Goal: Task Accomplishment & Management: Use online tool/utility

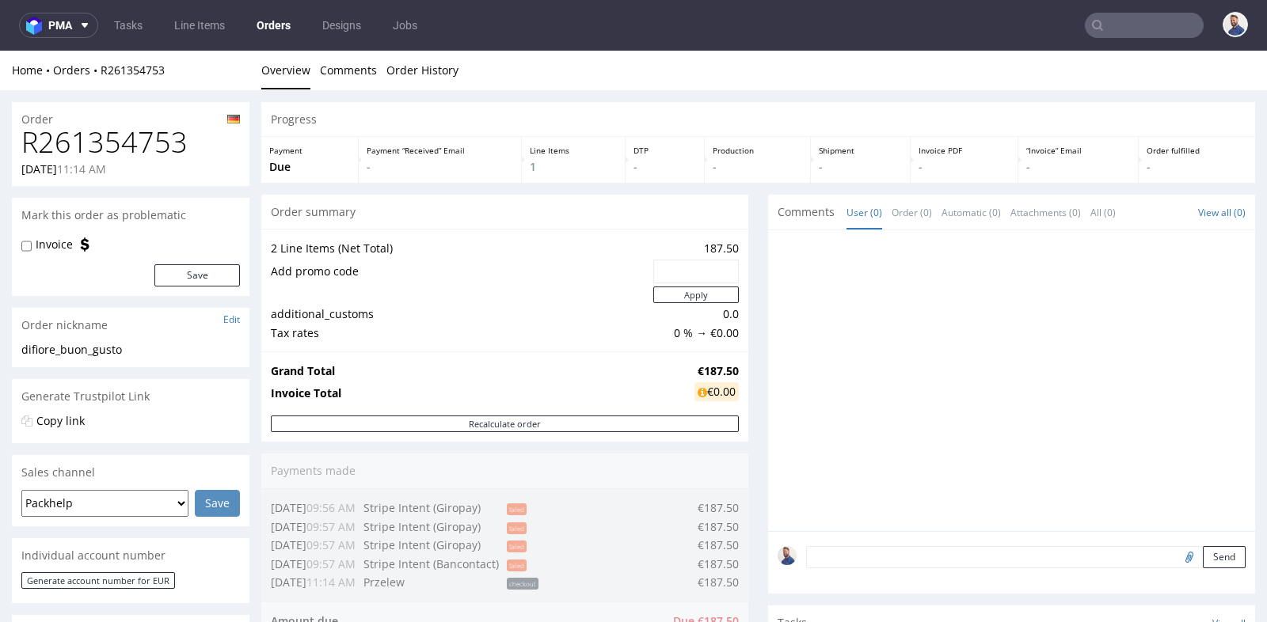
scroll to position [12, 0]
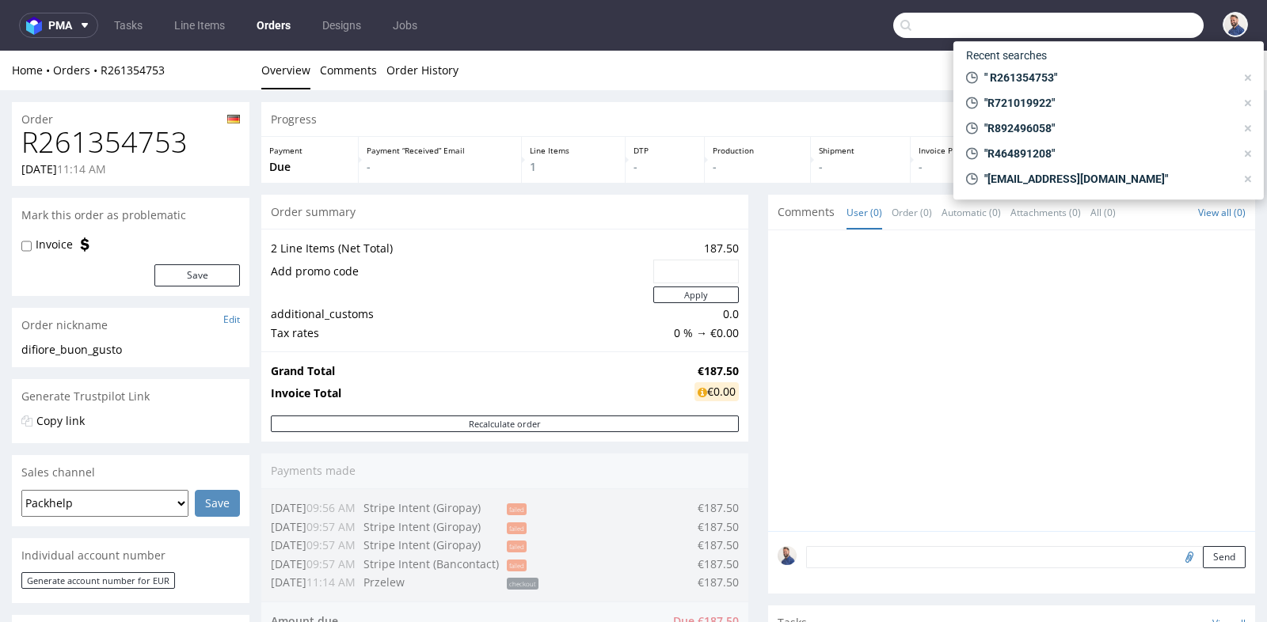
click at [1121, 17] on input "text" at bounding box center [1048, 25] width 310 height 25
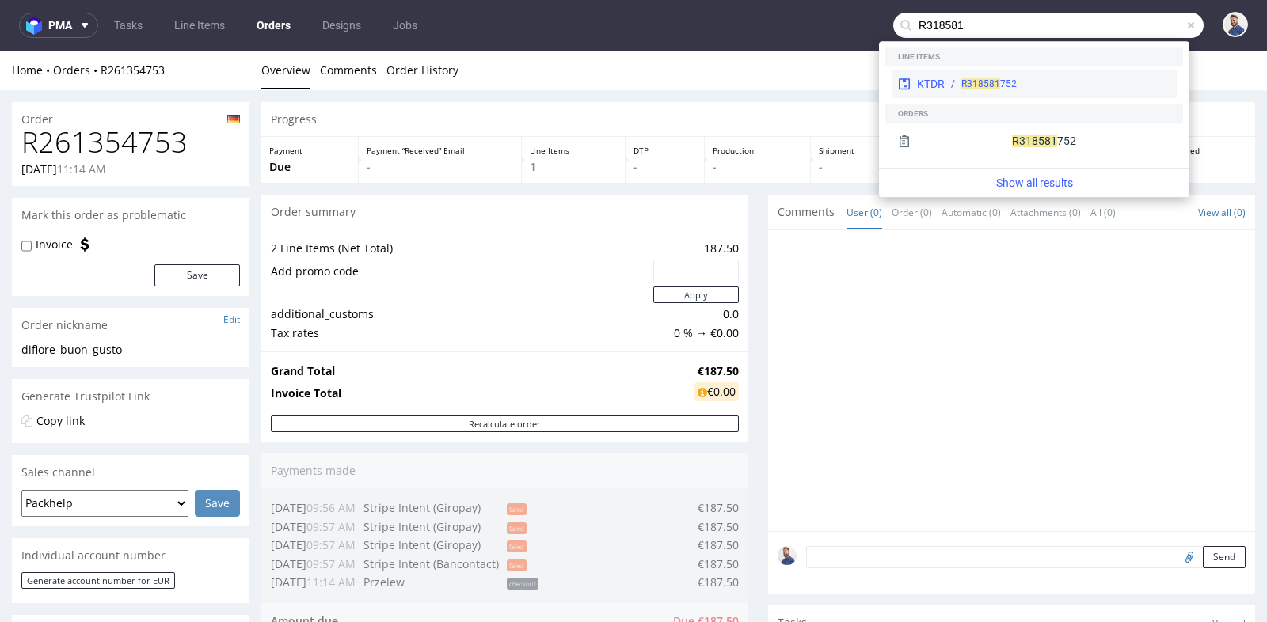
type input "R318581"
click at [1082, 92] on div "KTDR R318581 752" at bounding box center [1034, 84] width 285 height 29
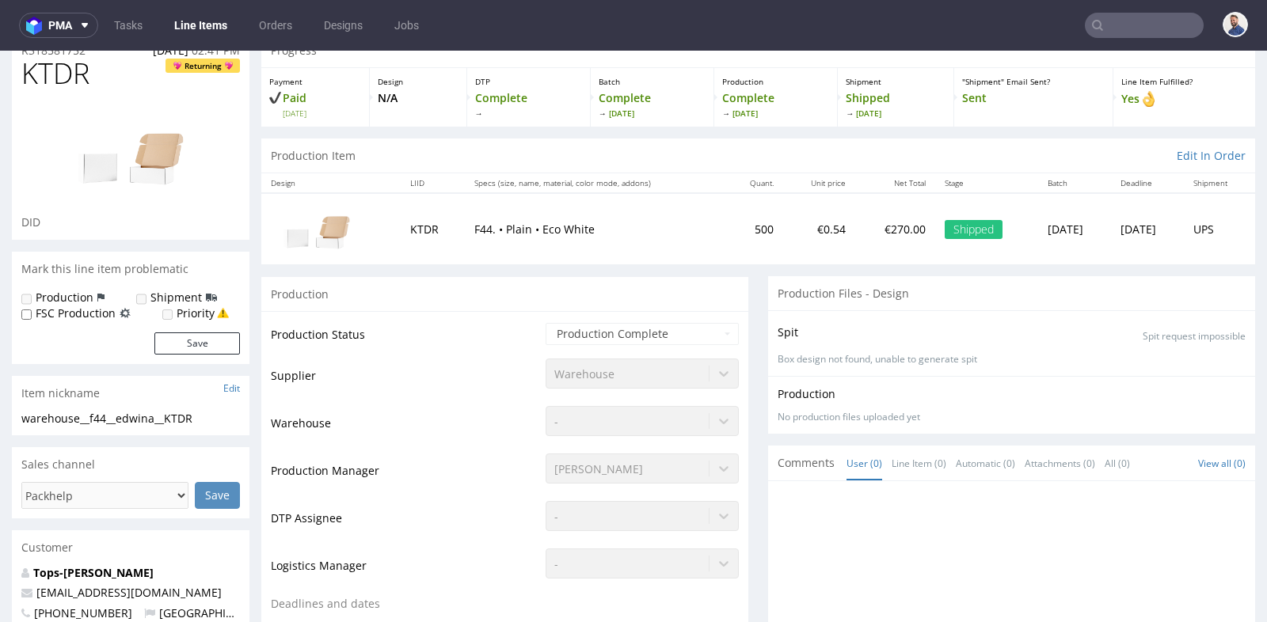
scroll to position [35, 0]
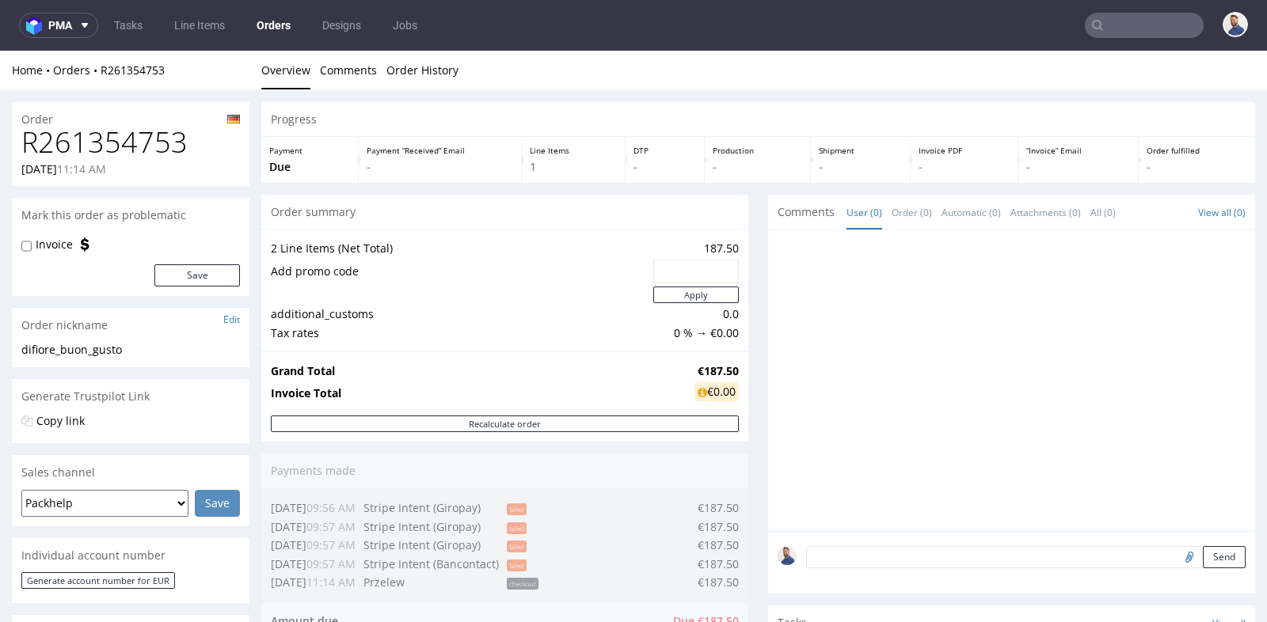
click at [1117, 28] on input "text" at bounding box center [1144, 25] width 119 height 25
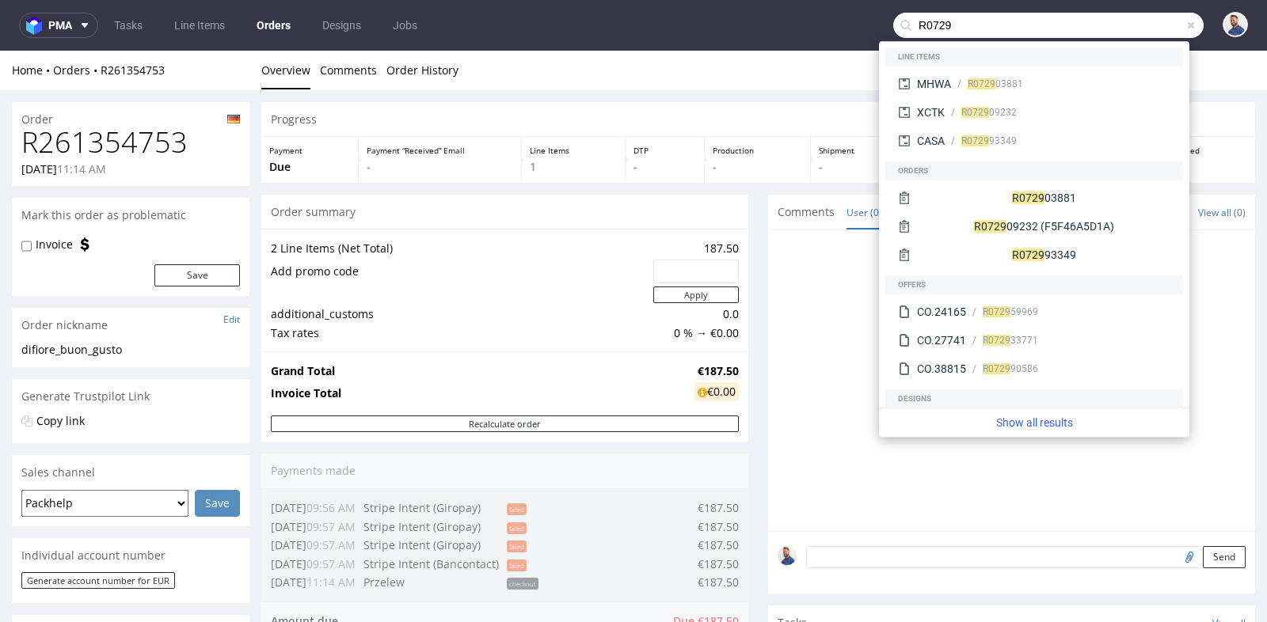
type input "R0729"
click at [1002, 83] on div "R0729 03881" at bounding box center [995, 84] width 55 height 14
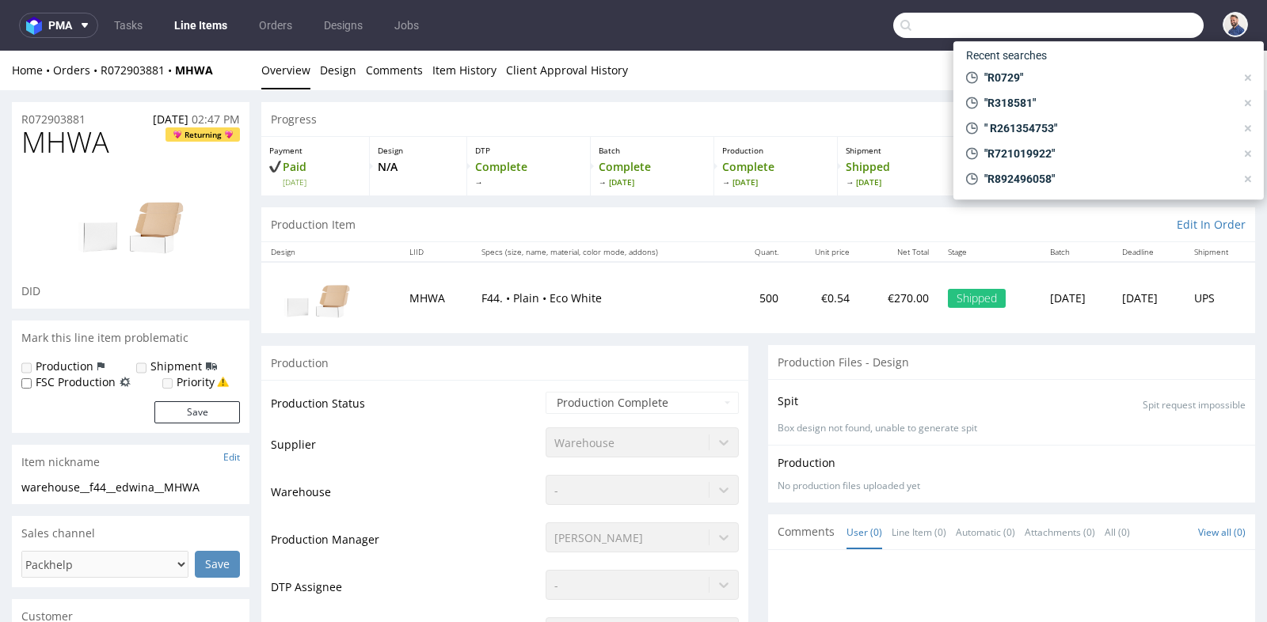
click at [1113, 29] on input "text" at bounding box center [1048, 25] width 310 height 25
paste input "R261354753"
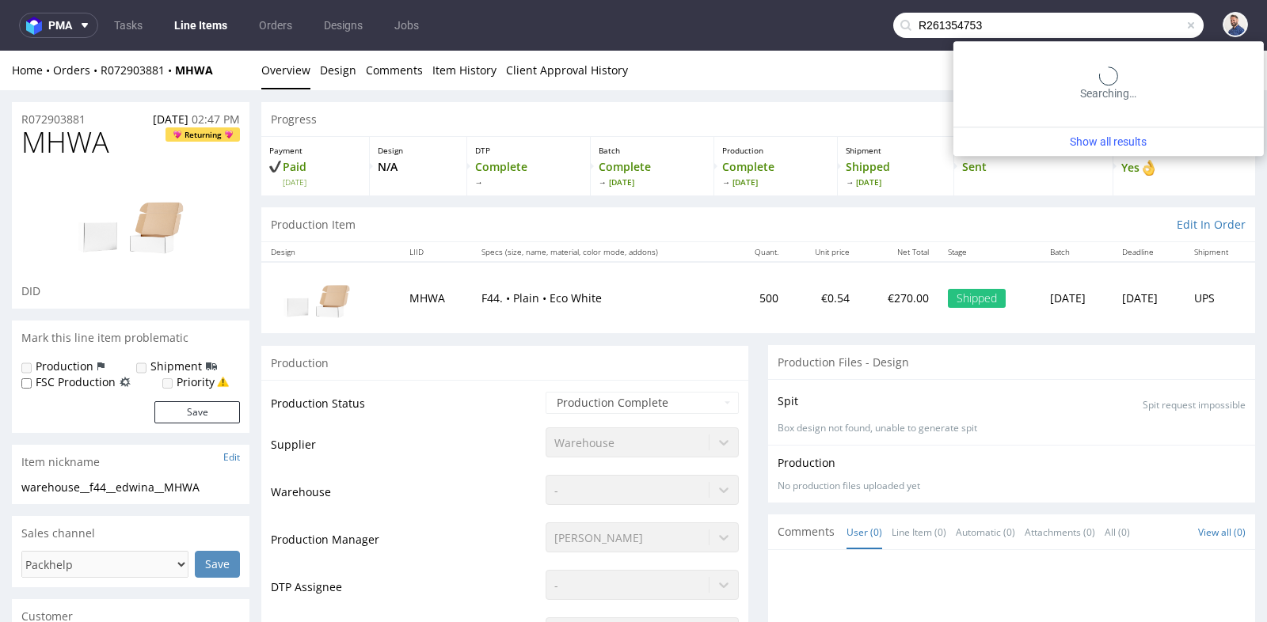
type input "R261354753"
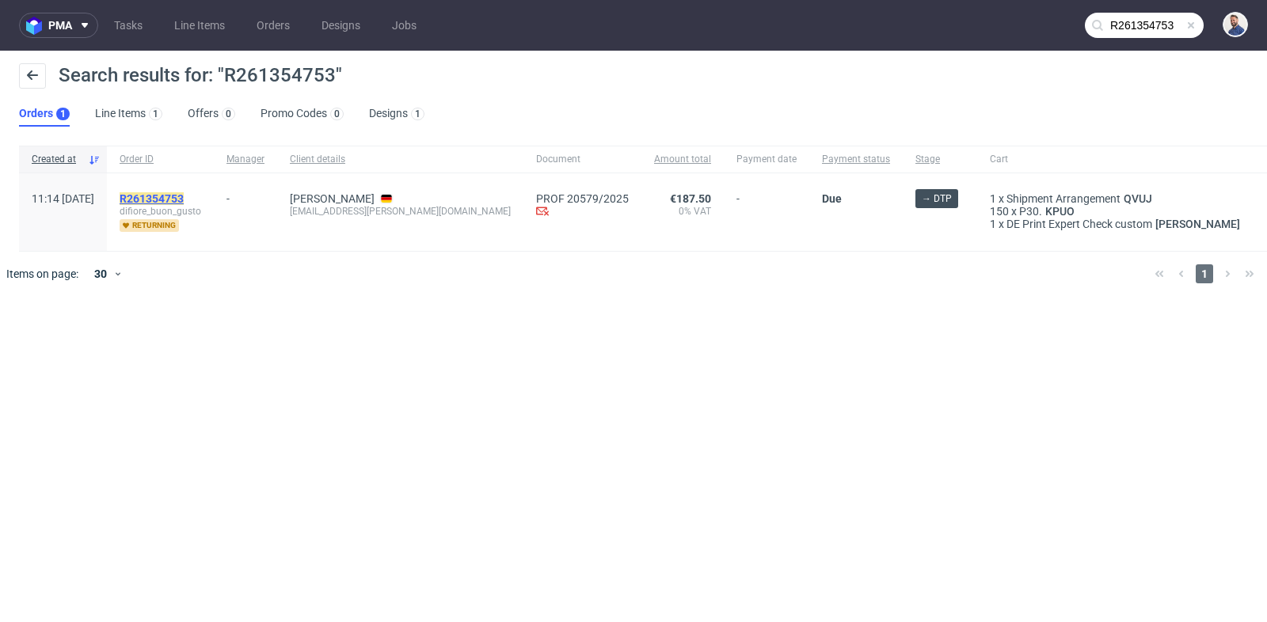
click at [184, 194] on mark "R261354753" at bounding box center [152, 198] width 64 height 13
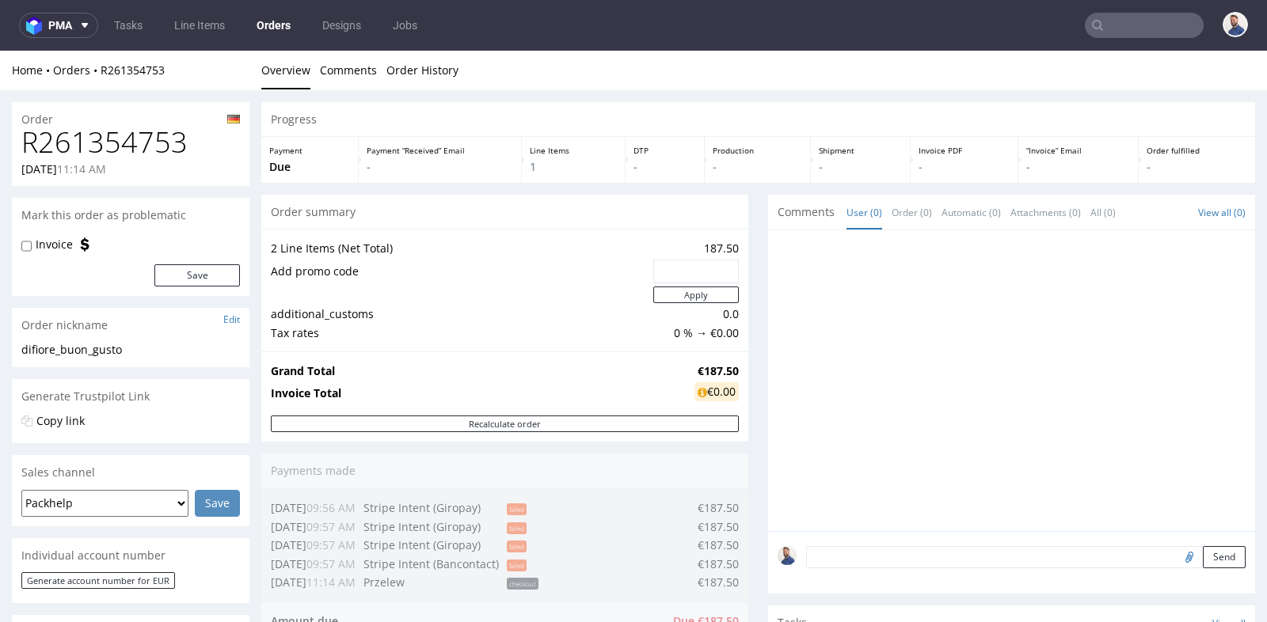
click at [747, 358] on div "Progress Payment Due Payment “Received” Email - Line Items 1 DTP - Production -…" at bounding box center [758, 615] width 994 height 1026
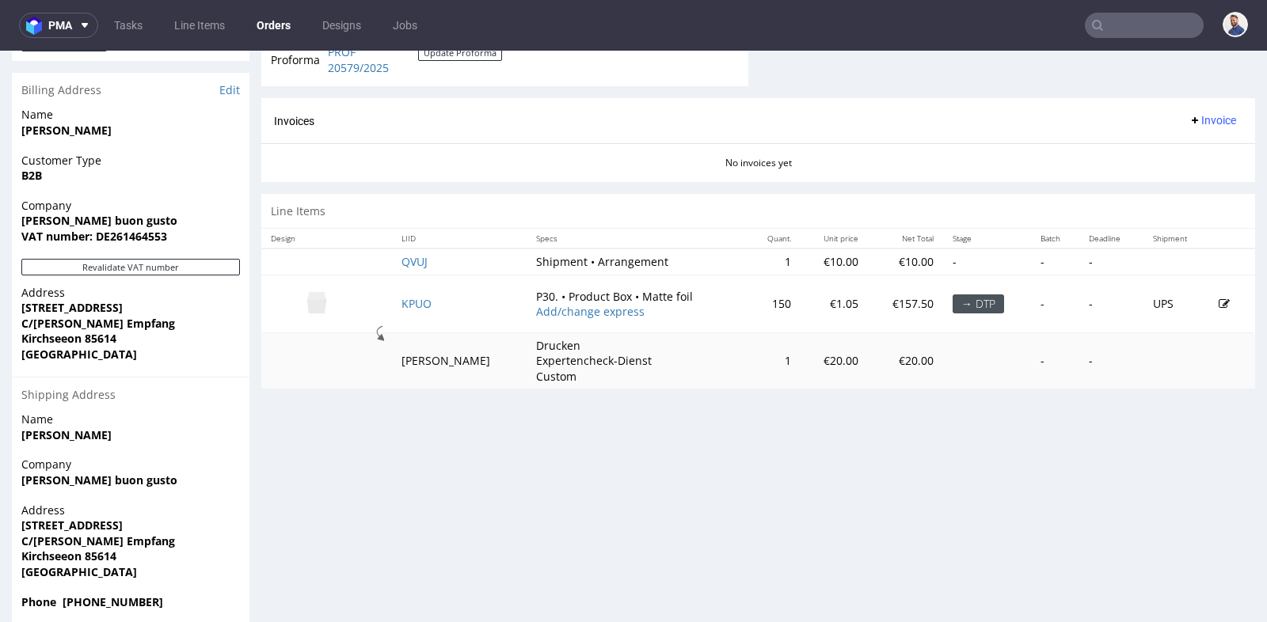
scroll to position [747, 0]
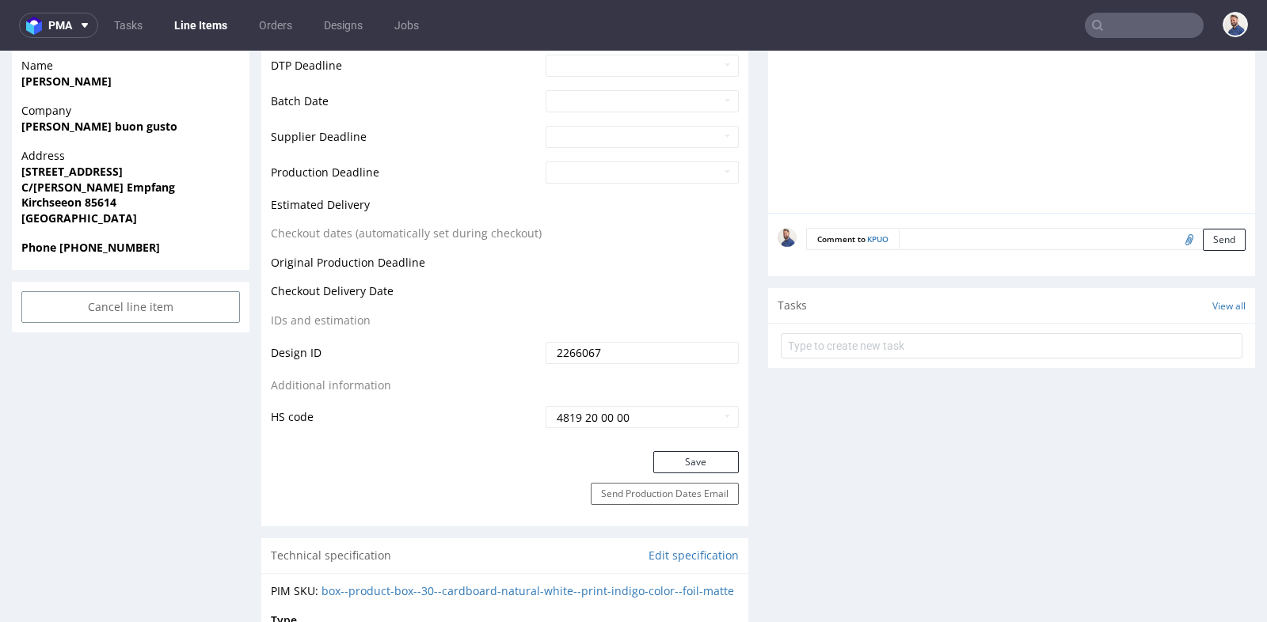
scroll to position [668, 0]
click at [1176, 232] on input "file" at bounding box center [1187, 238] width 22 height 21
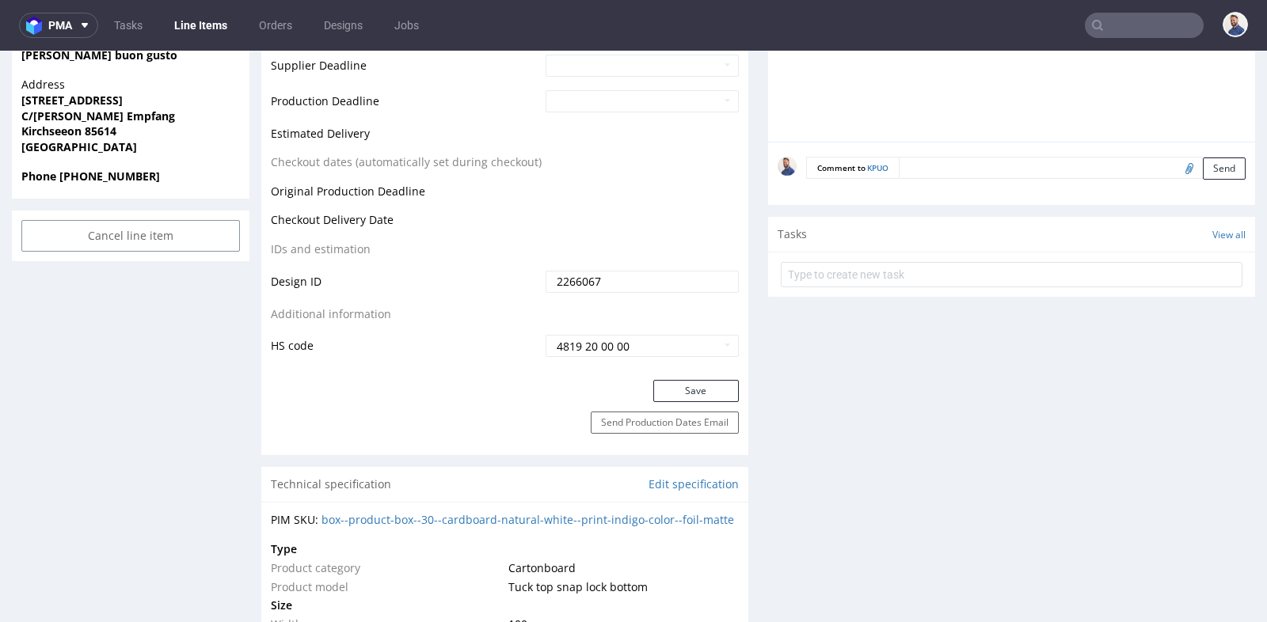
scroll to position [774, 0]
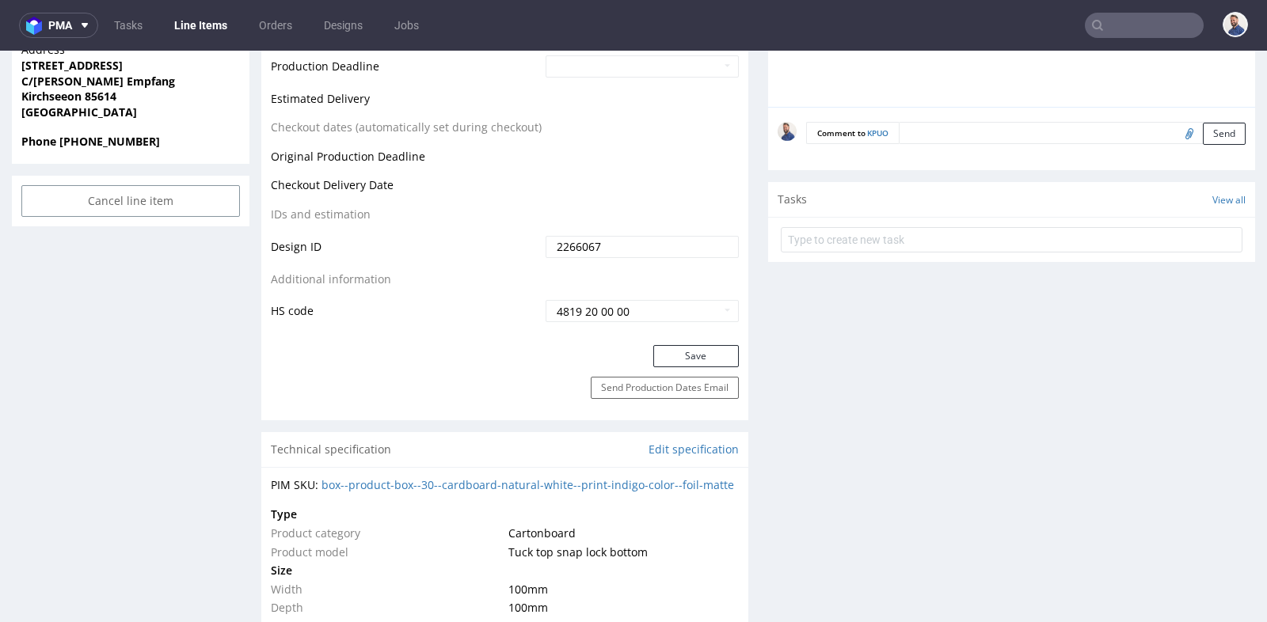
click at [1176, 130] on input "file" at bounding box center [1187, 133] width 22 height 21
click at [1176, 124] on input "file" at bounding box center [1187, 133] width 22 height 21
type input "C:\fakepath\Print-ready PDF.pdf"
click at [1026, 126] on textarea at bounding box center [1072, 133] width 347 height 22
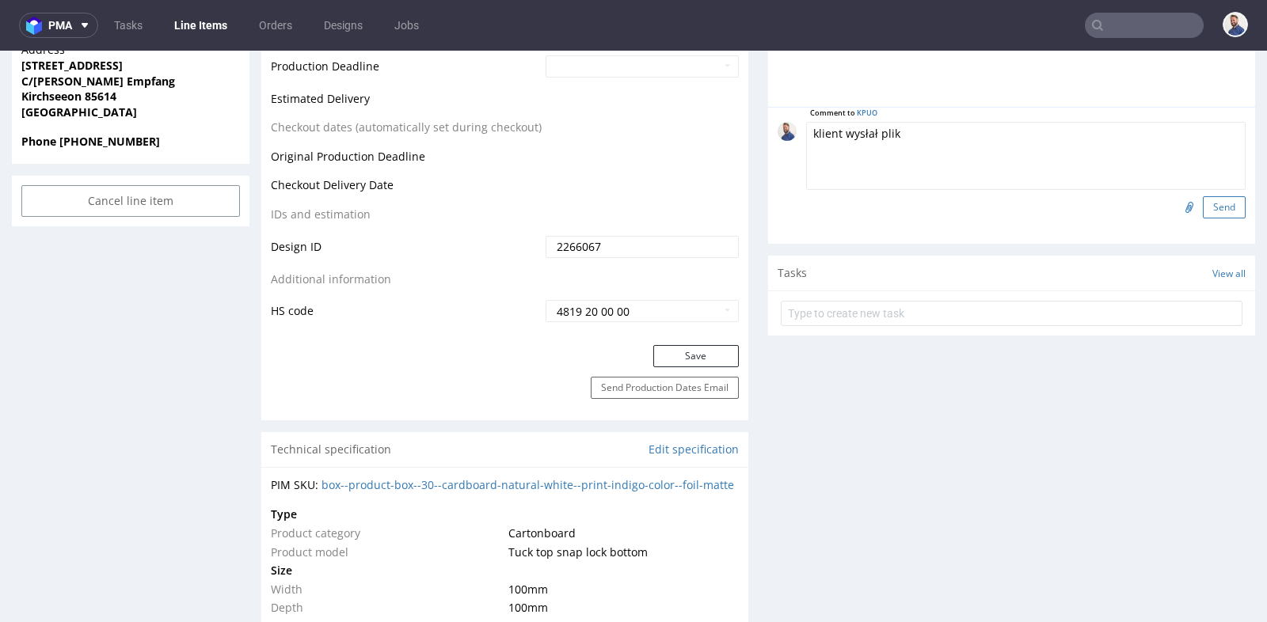
type textarea "klient wysłał plik"
click at [1218, 210] on button "Send" at bounding box center [1224, 207] width 43 height 22
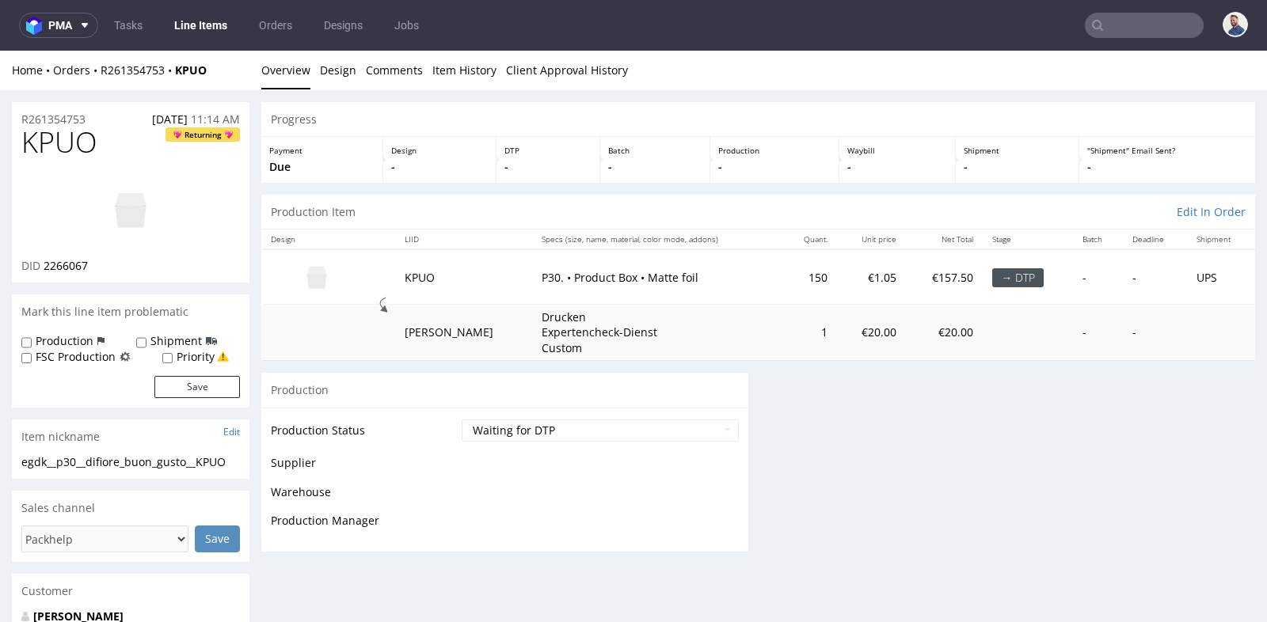
scroll to position [0, 0]
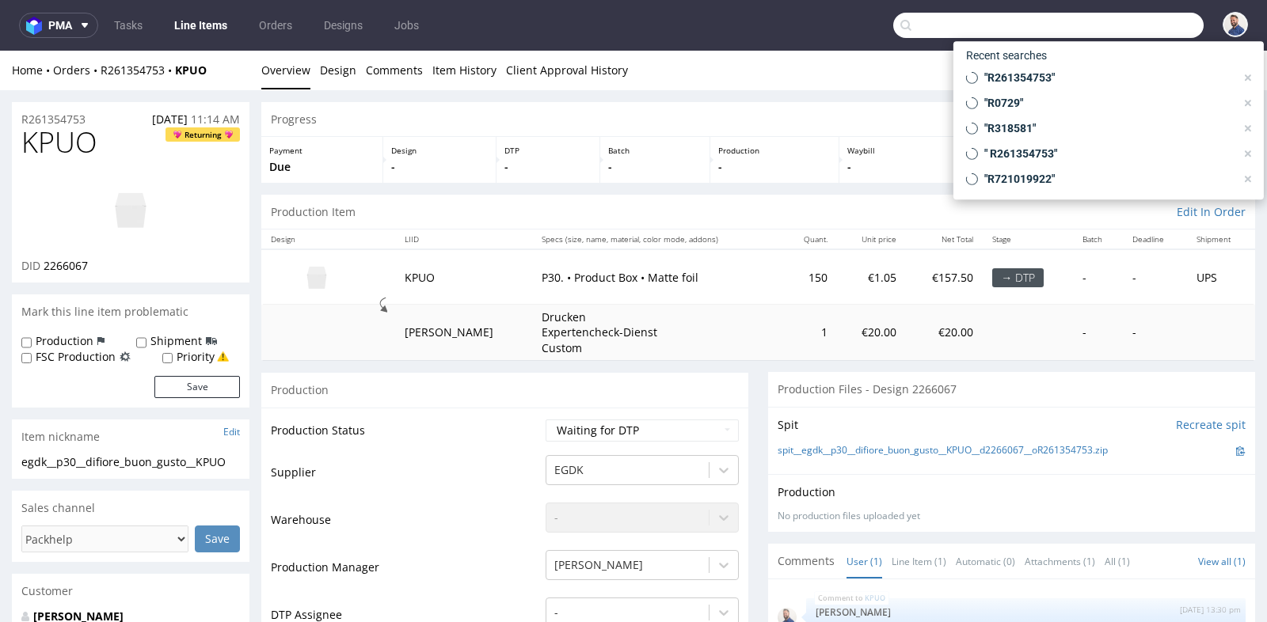
click at [1136, 28] on input "text" at bounding box center [1048, 25] width 310 height 25
paste input "[EMAIL_ADDRESS][DOMAIN_NAME]"
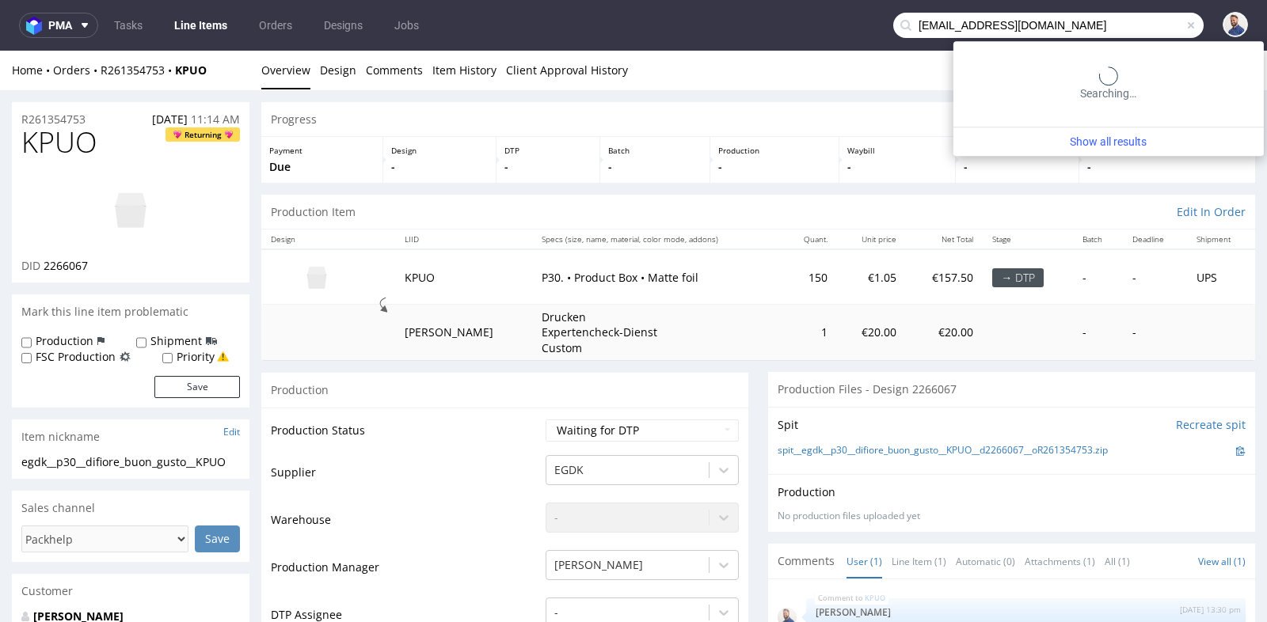
type input "[EMAIL_ADDRESS][DOMAIN_NAME]"
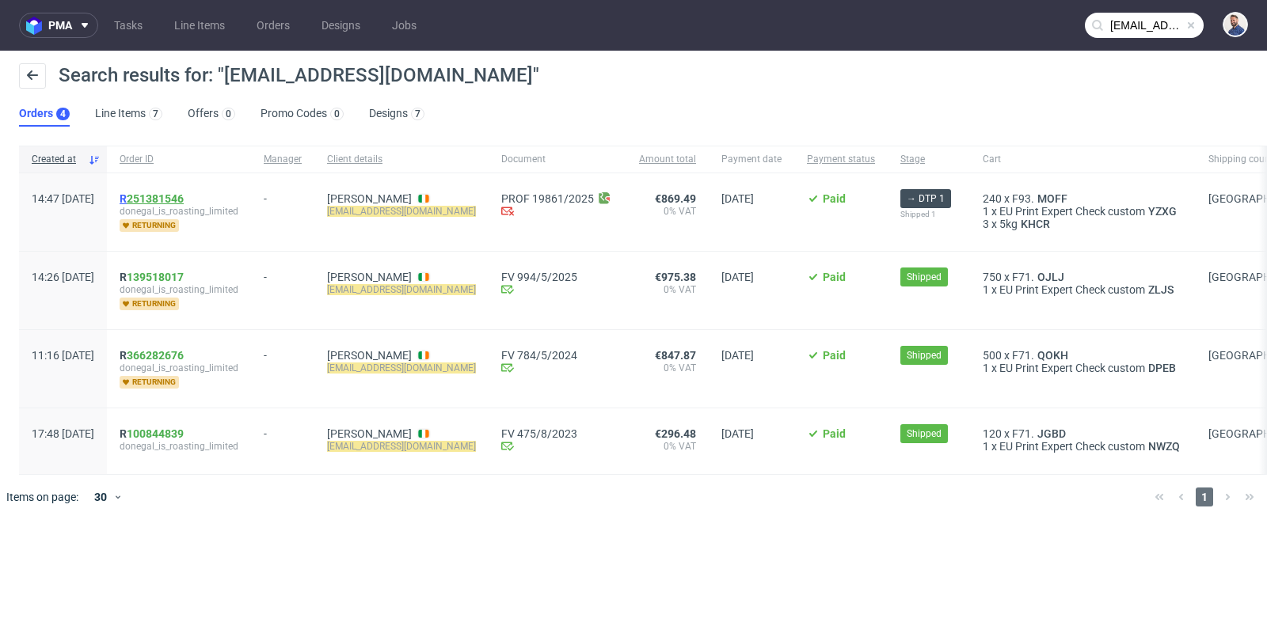
click at [184, 196] on link "251381546" at bounding box center [155, 198] width 57 height 13
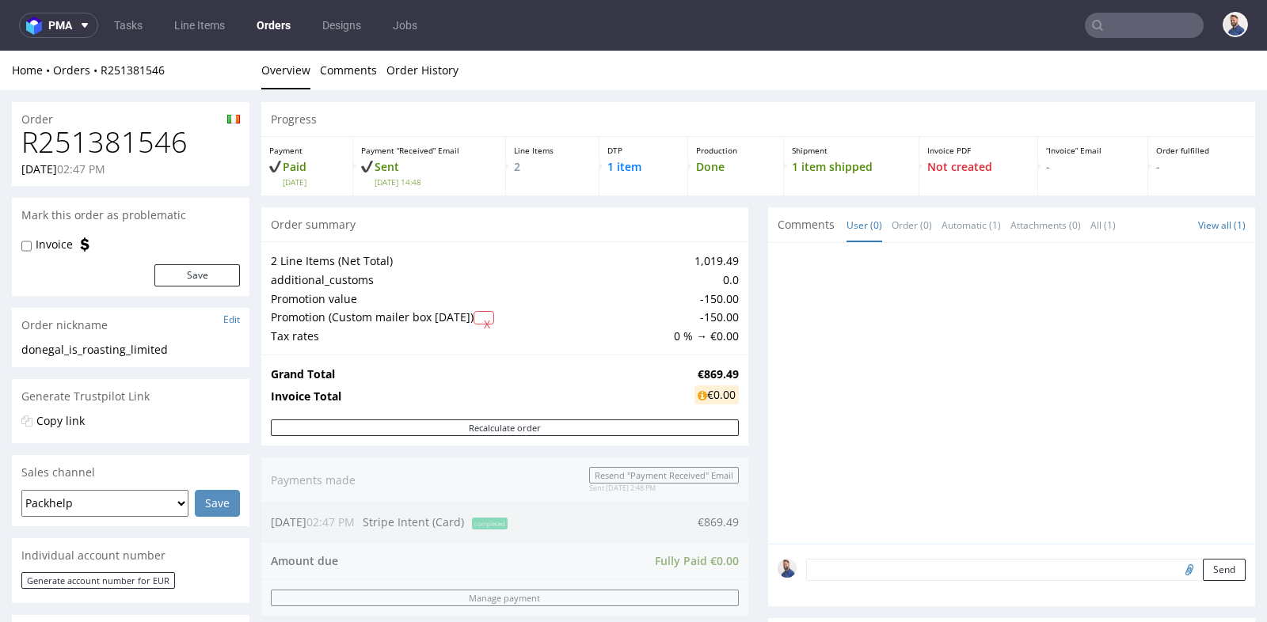
click at [744, 241] on div "Progress Payment Paid [DATE] Payment “Received” Email Sent [DATE] 14:48 Line It…" at bounding box center [758, 588] width 994 height 973
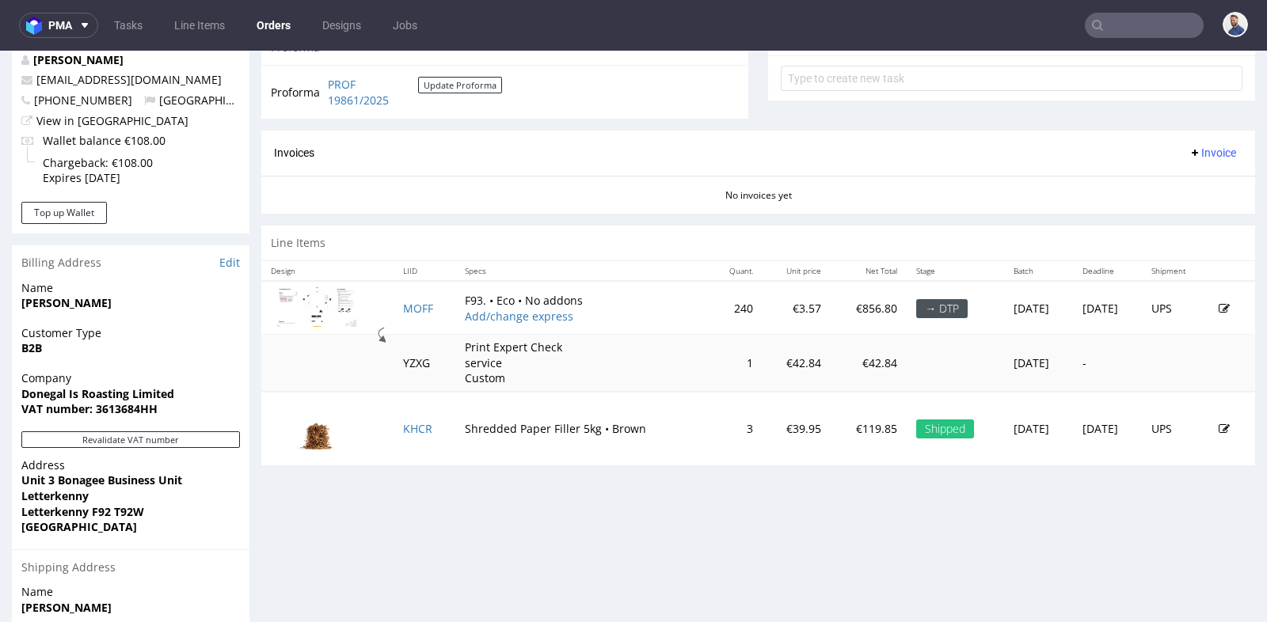
scroll to position [634, 0]
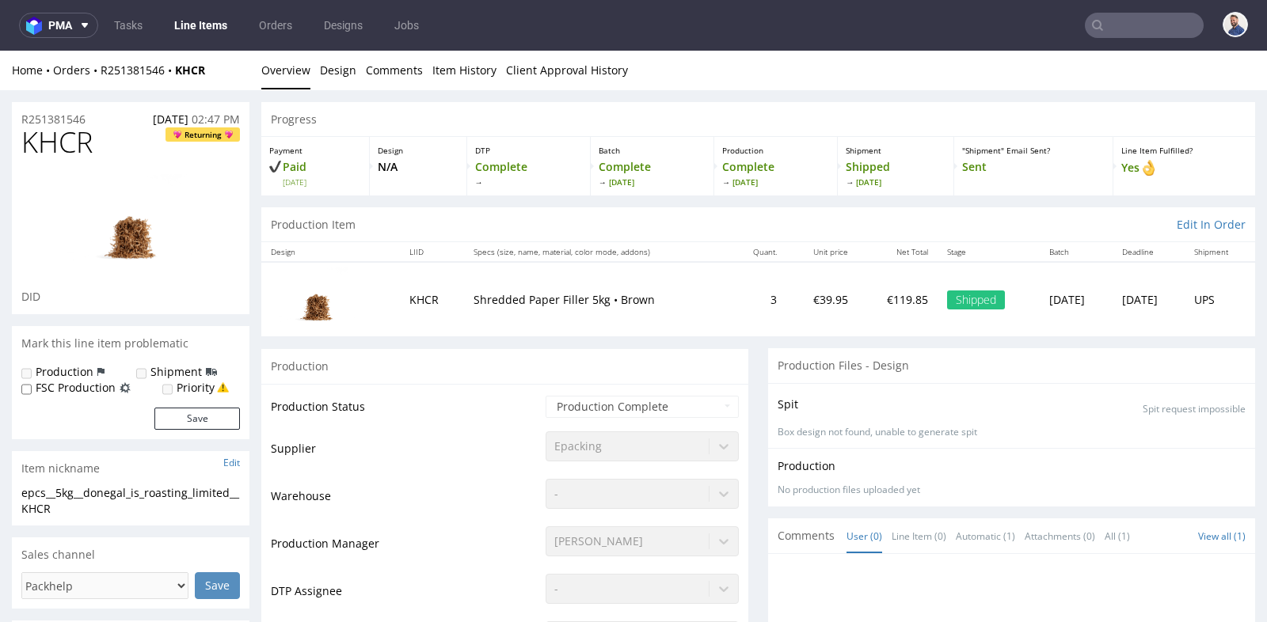
click at [768, 352] on div "Production Files - Design" at bounding box center [1011, 365] width 487 height 35
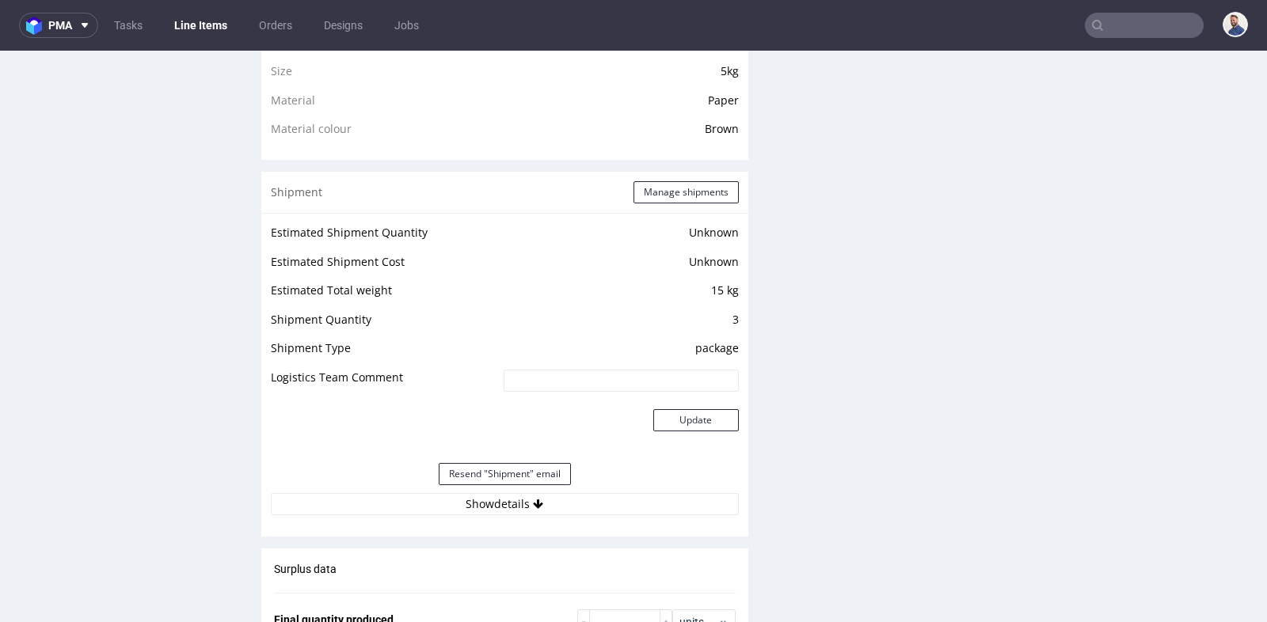
scroll to position [1197, 0]
click at [510, 498] on button "Show details" at bounding box center [505, 502] width 468 height 22
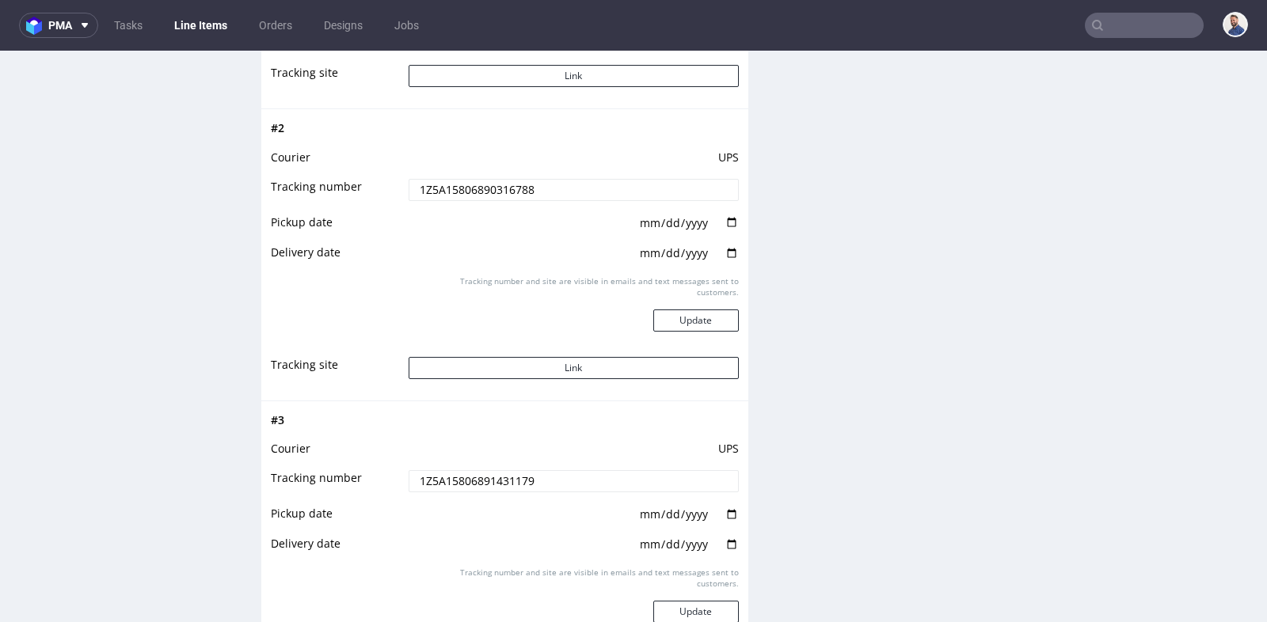
scroll to position [1901, 0]
click at [560, 485] on input "1Z5A15806891431179" at bounding box center [574, 483] width 330 height 22
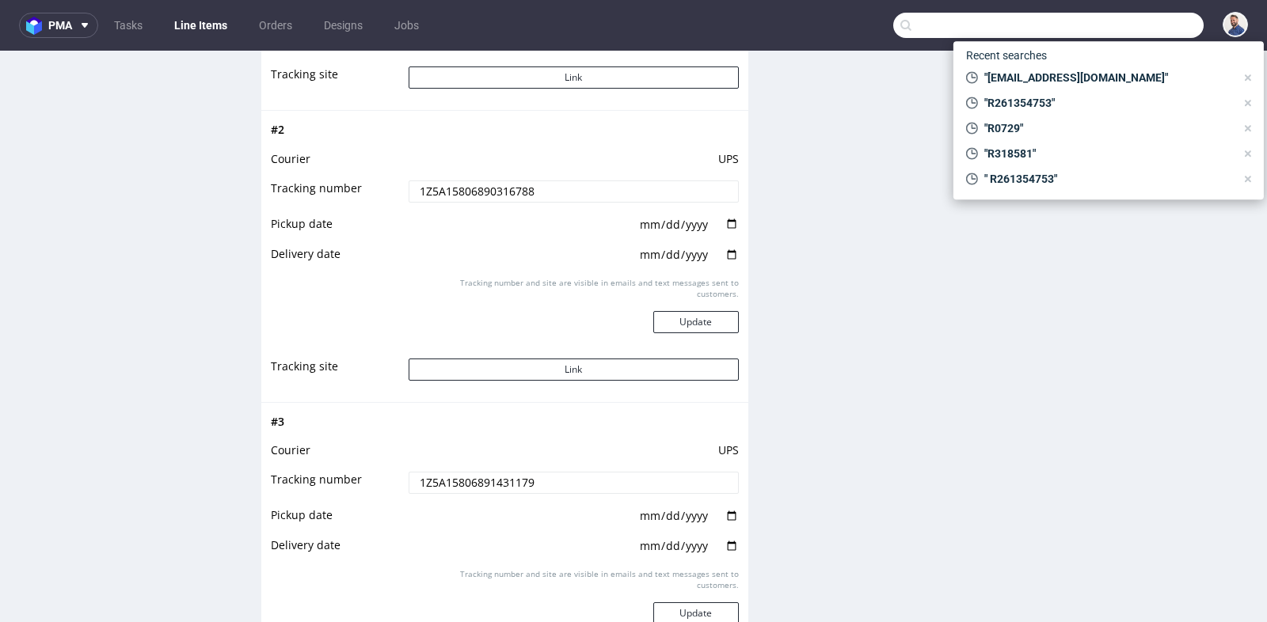
click at [1104, 20] on input "text" at bounding box center [1048, 25] width 310 height 25
paste input "GSPT268178"
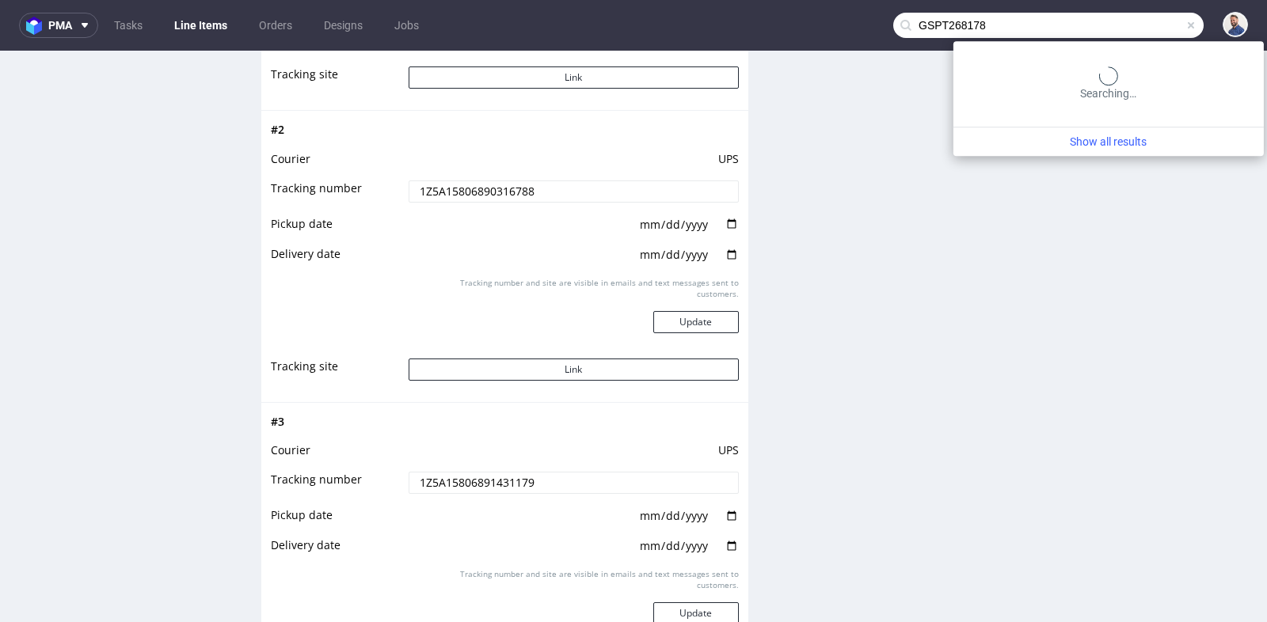
type input "GSPT268178"
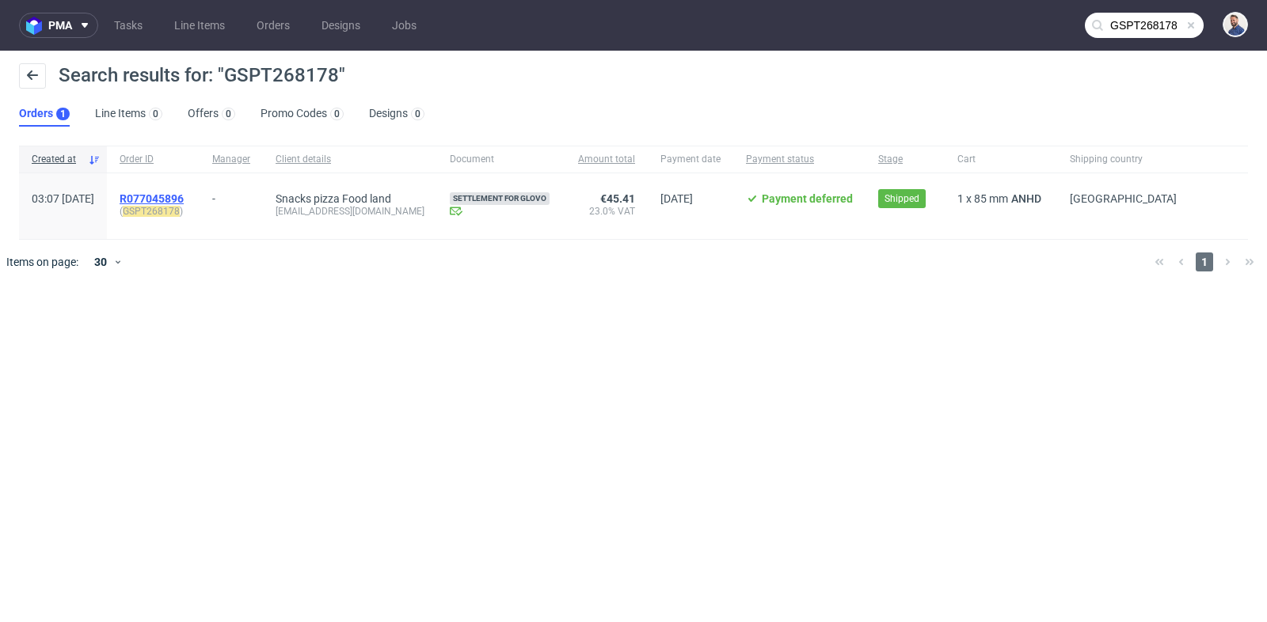
click at [184, 193] on span "R077045896" at bounding box center [152, 198] width 64 height 13
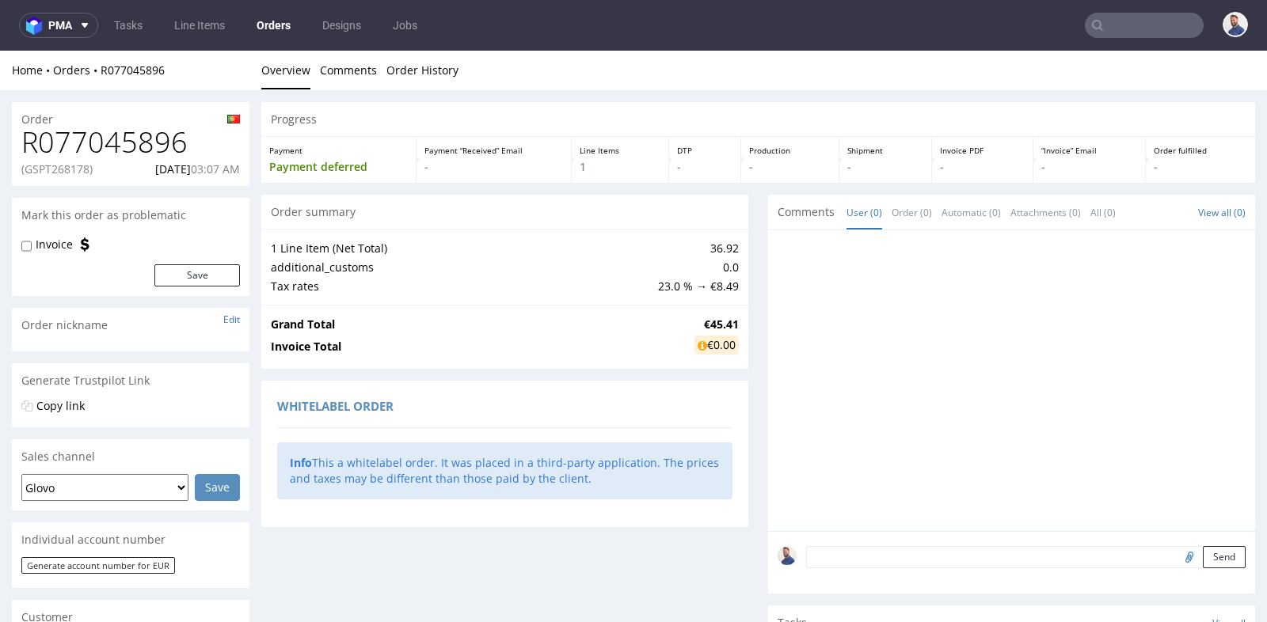
click at [740, 257] on div "1 Line Item (Net Total) 36.92 additional_customs 0.0 Tax rates 23.0 % → €8.49" at bounding box center [504, 267] width 487 height 76
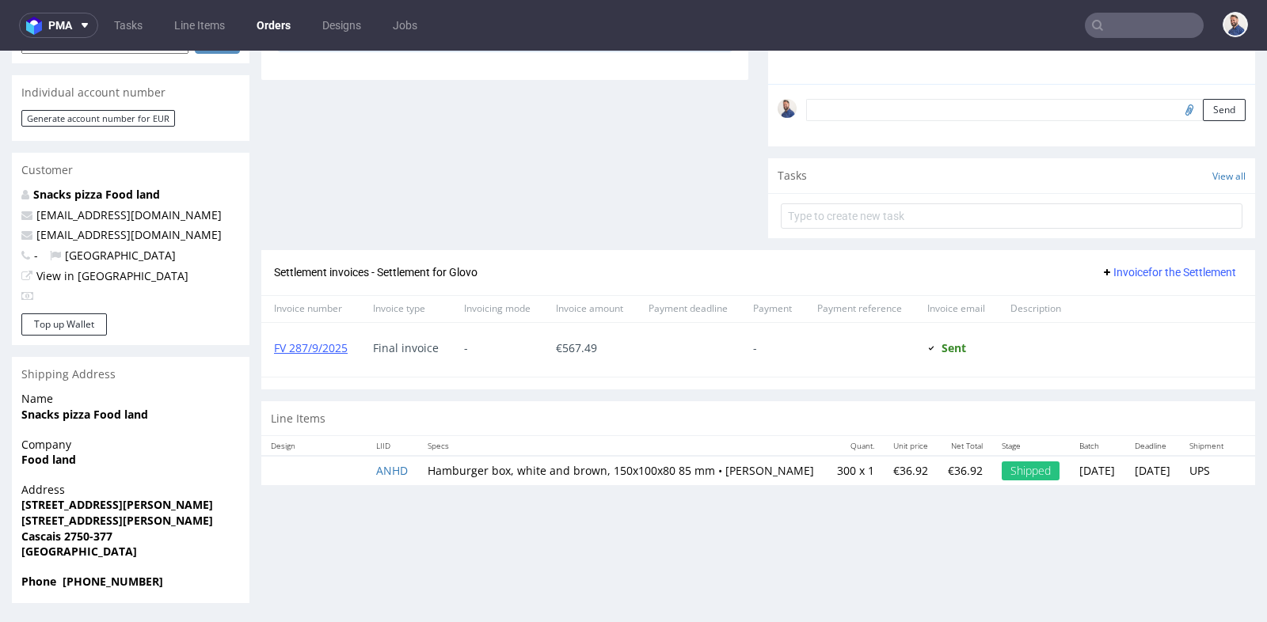
scroll to position [4, 0]
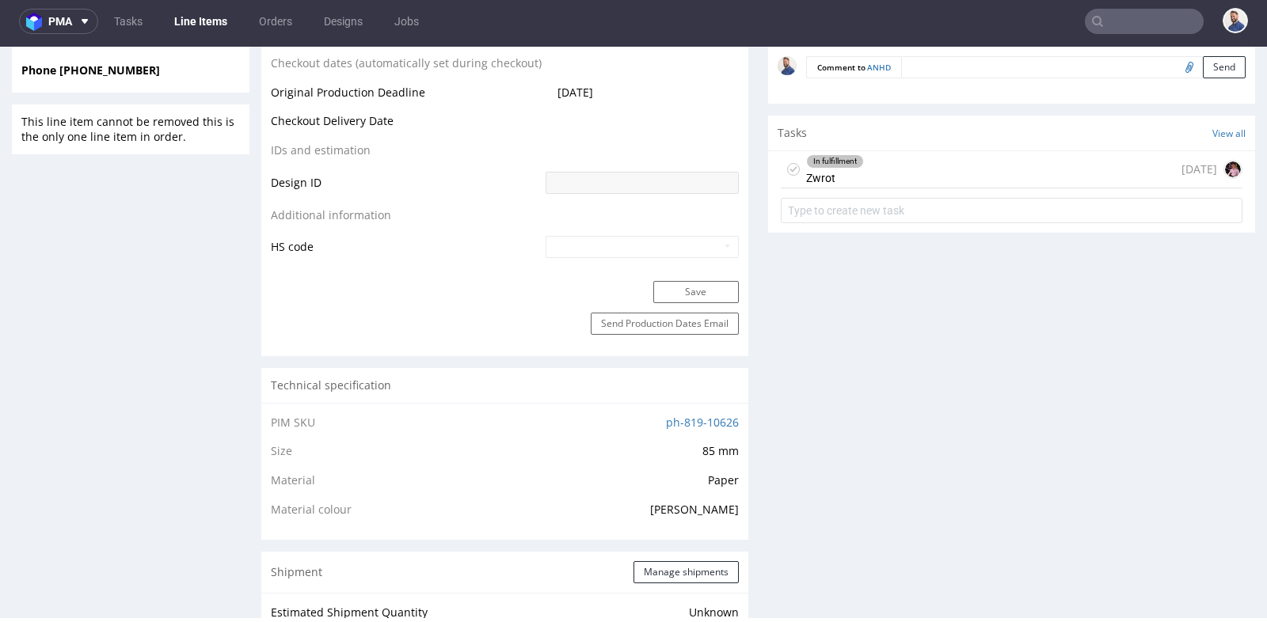
scroll to position [703, 0]
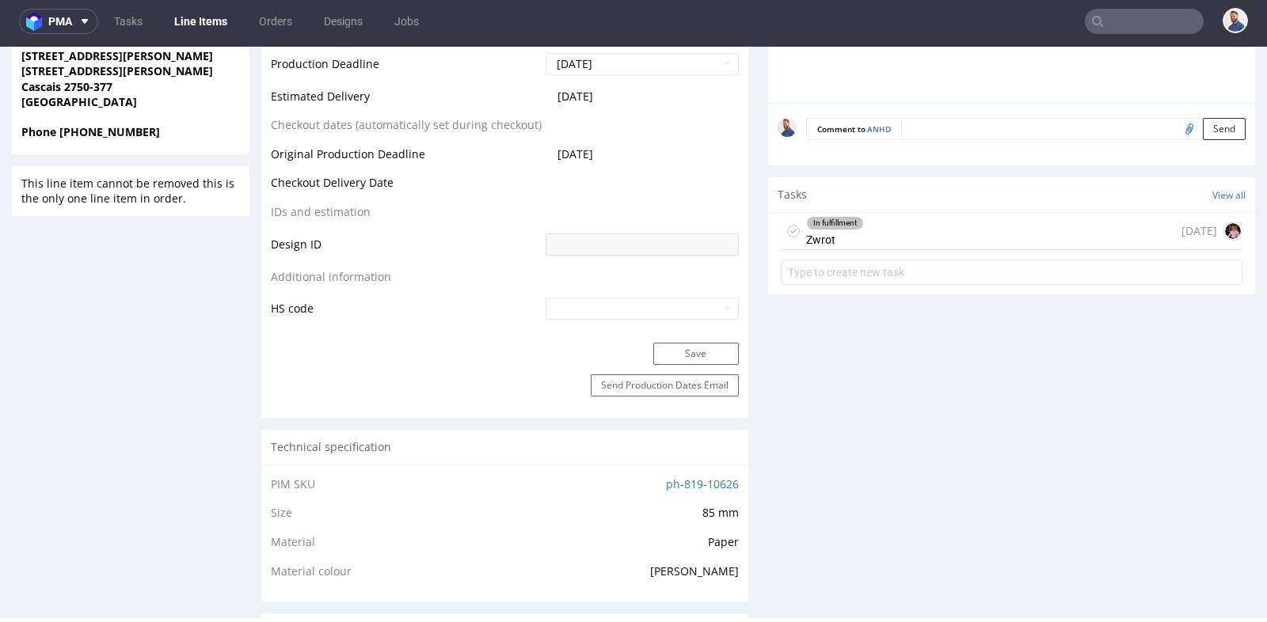
click at [858, 238] on div "In fulfillment Zwrot [DATE]" at bounding box center [1012, 231] width 462 height 37
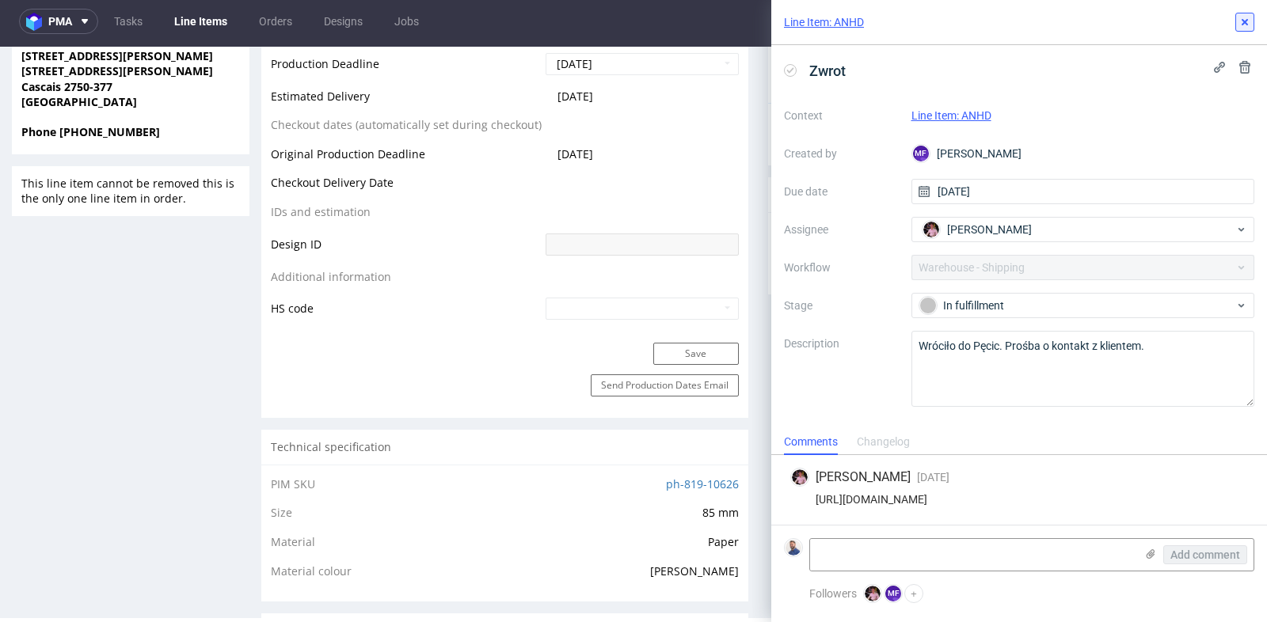
click at [1250, 18] on icon at bounding box center [1245, 22] width 13 height 13
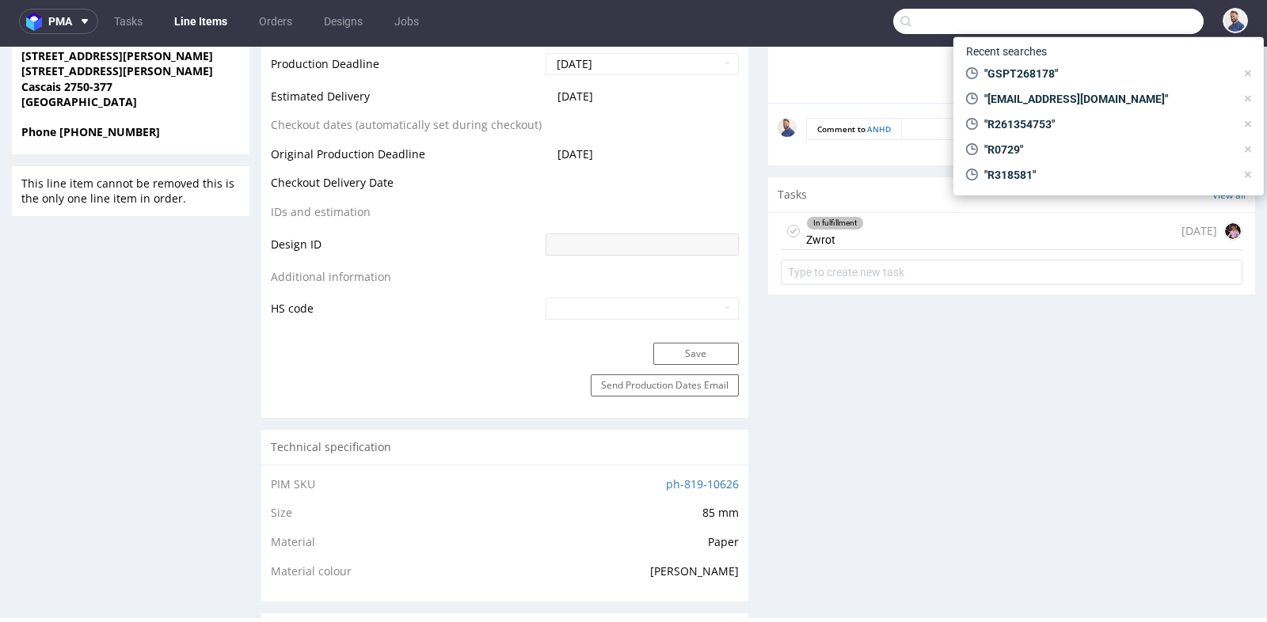
click at [1108, 21] on input "text" at bounding box center [1048, 21] width 310 height 25
paste input "[EMAIL_ADDRESS][DOMAIN_NAME]"
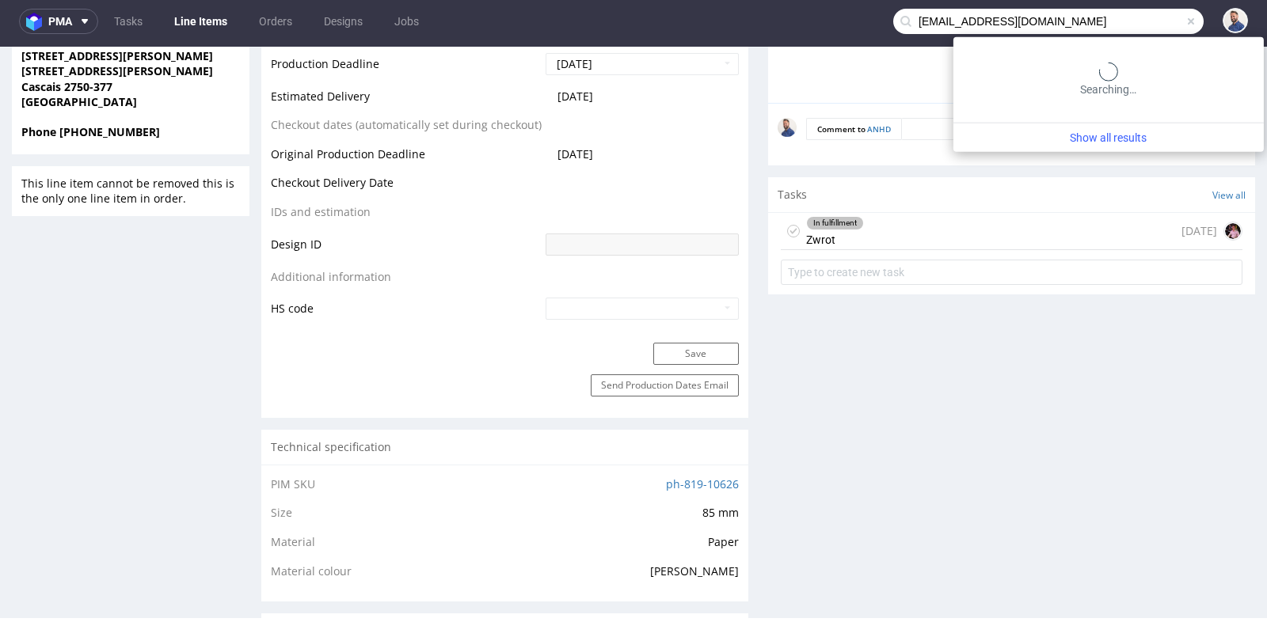
type input "[EMAIL_ADDRESS][DOMAIN_NAME]"
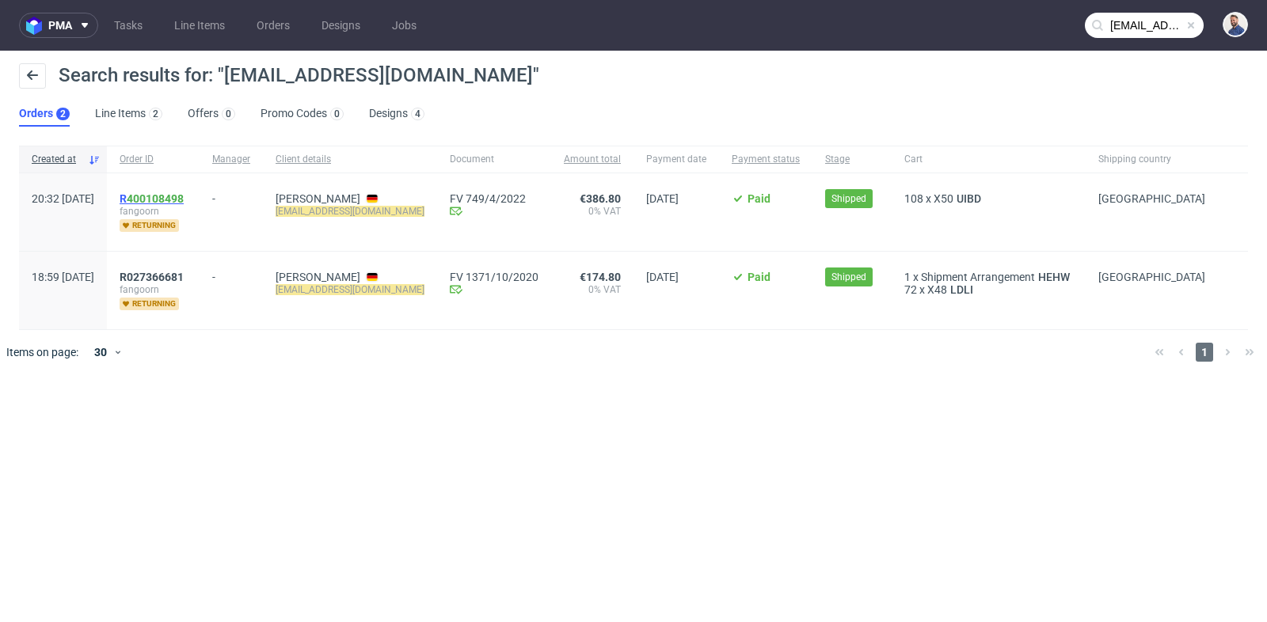
click at [183, 196] on link "400108498" at bounding box center [155, 198] width 57 height 13
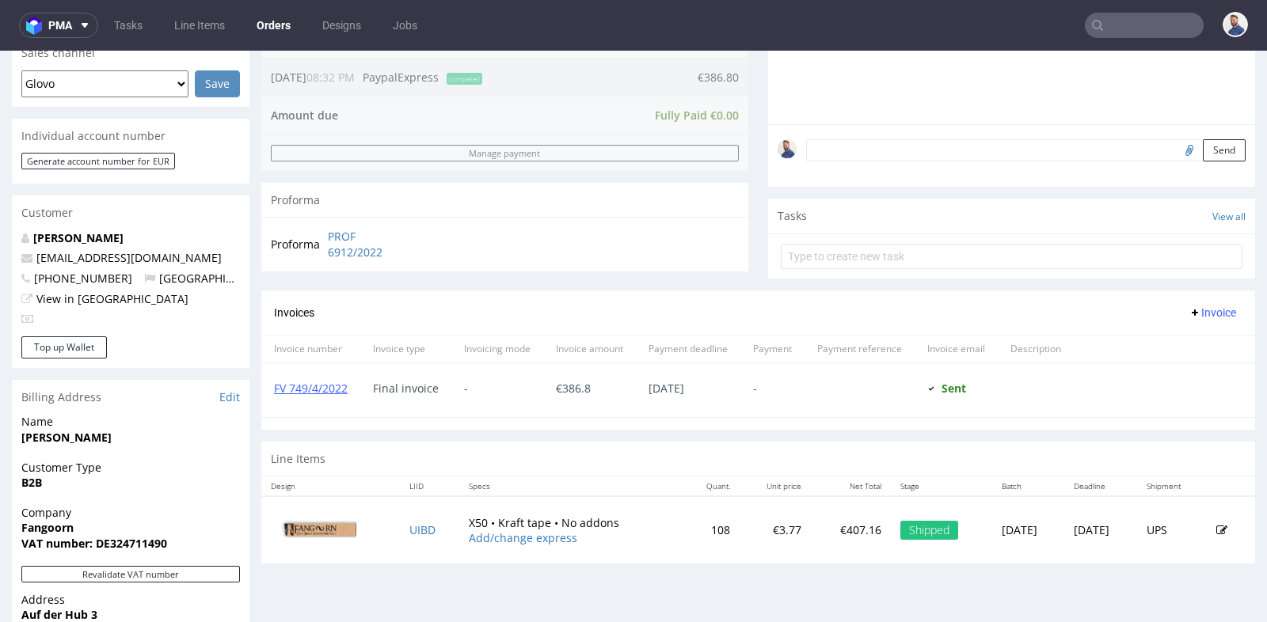
scroll to position [422, 0]
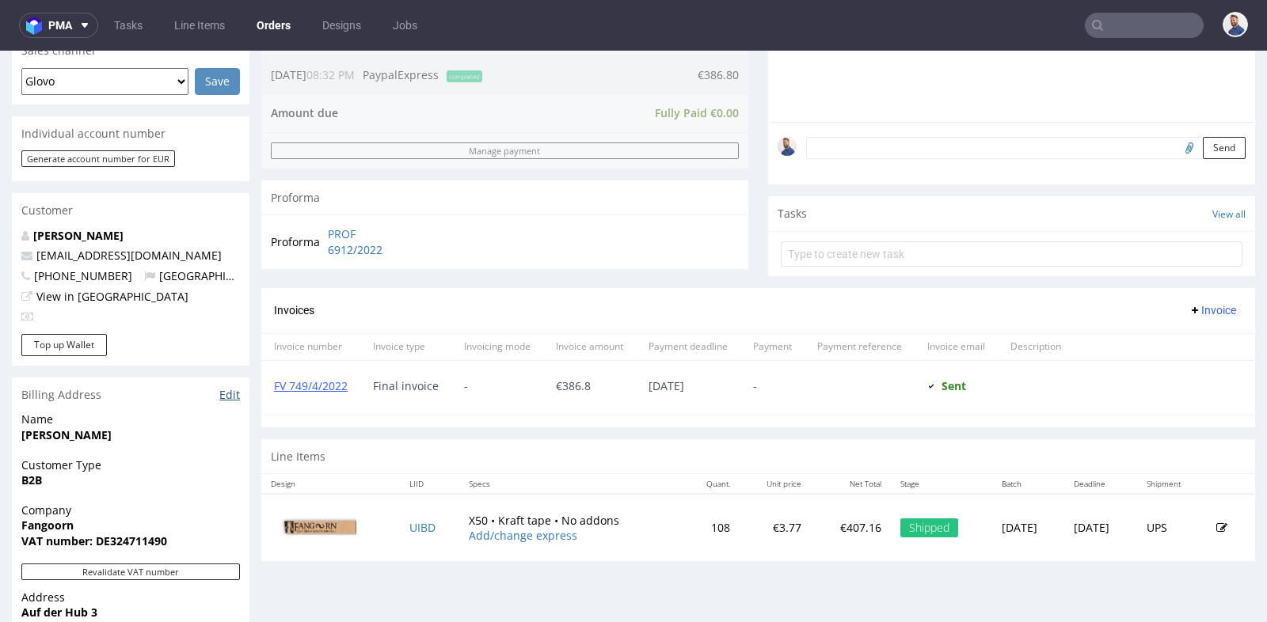
click at [235, 398] on link "Edit" at bounding box center [229, 395] width 21 height 16
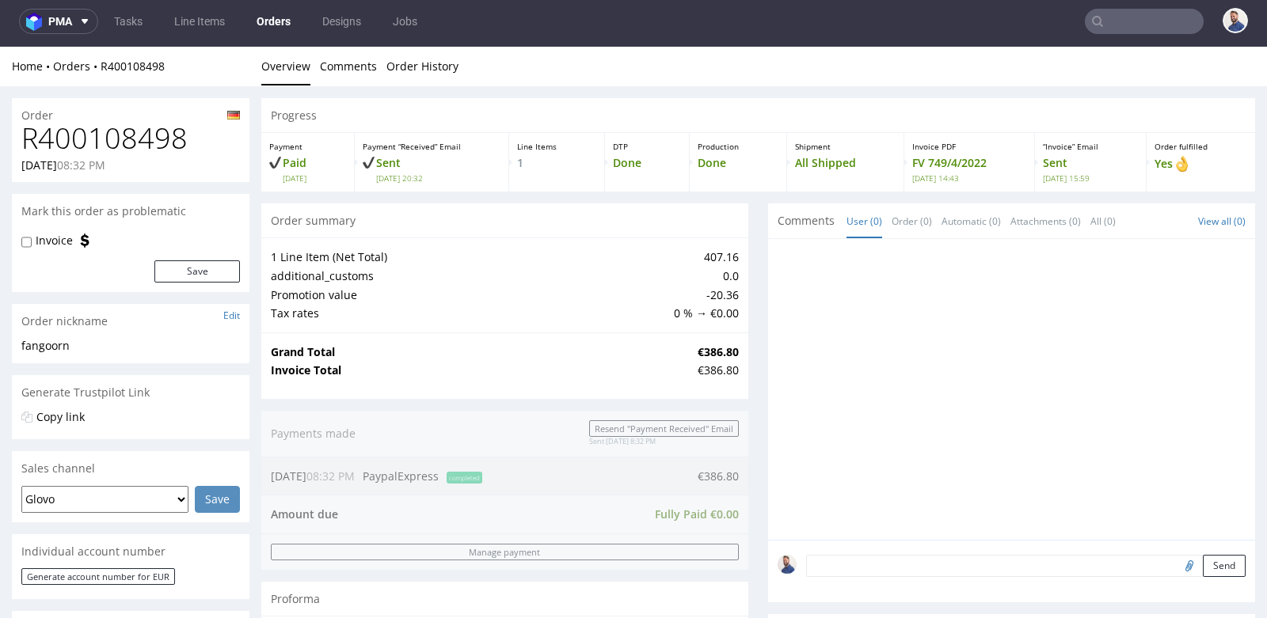
scroll to position [411, 0]
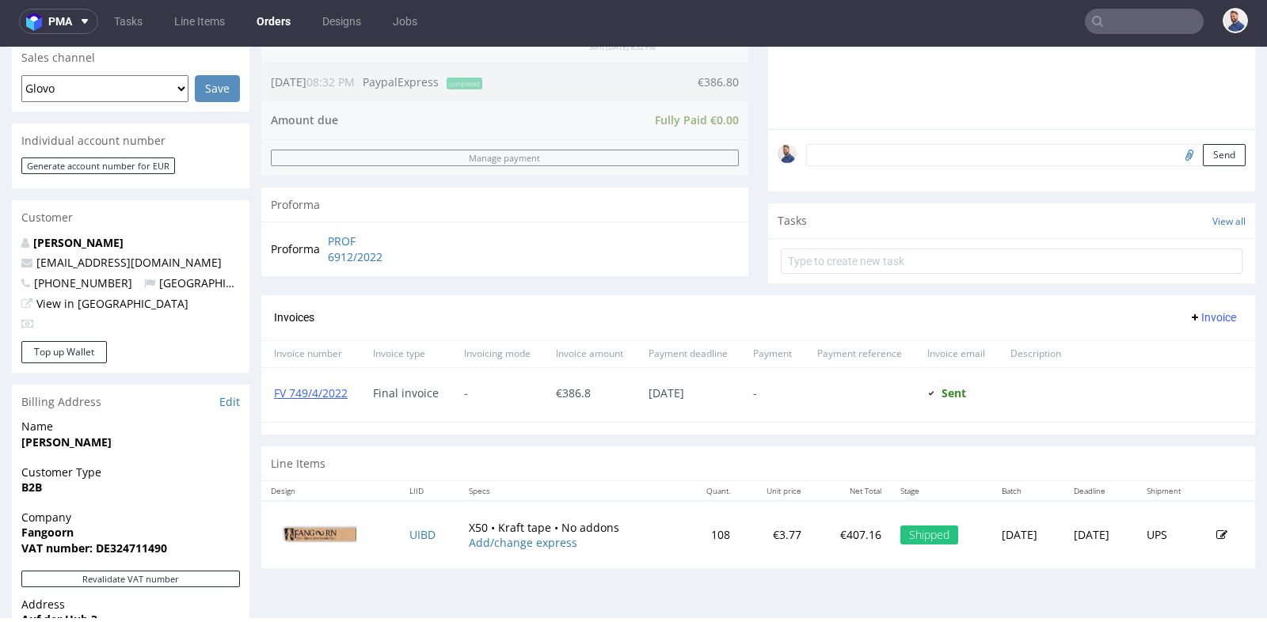
click at [169, 496] on div "Customer Type B2B" at bounding box center [131, 487] width 238 height 45
click at [226, 409] on link "Edit" at bounding box center [229, 402] width 21 height 16
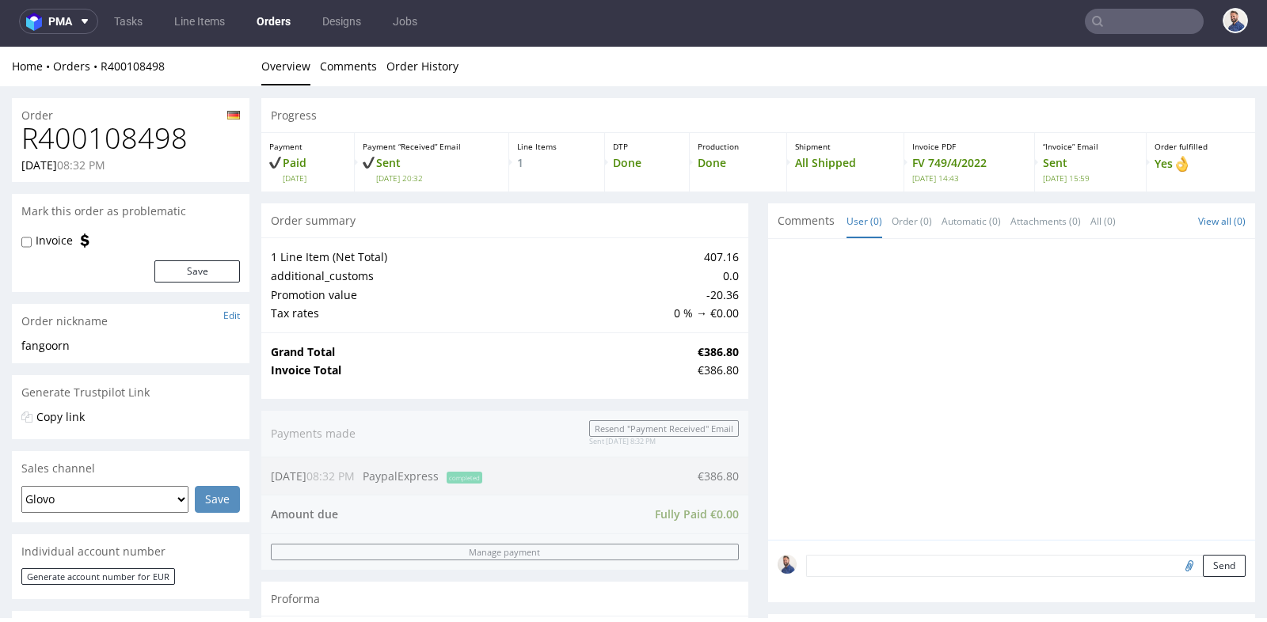
scroll to position [400, 0]
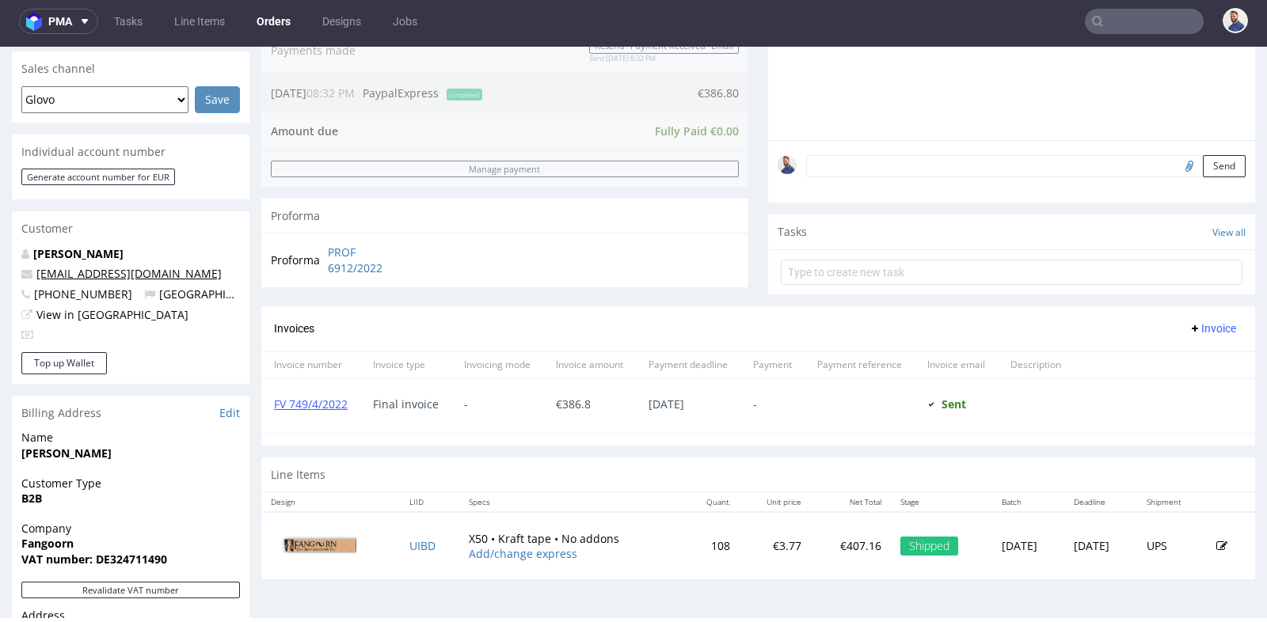
click at [67, 270] on link "[EMAIL_ADDRESS][DOMAIN_NAME]" at bounding box center [128, 273] width 185 height 15
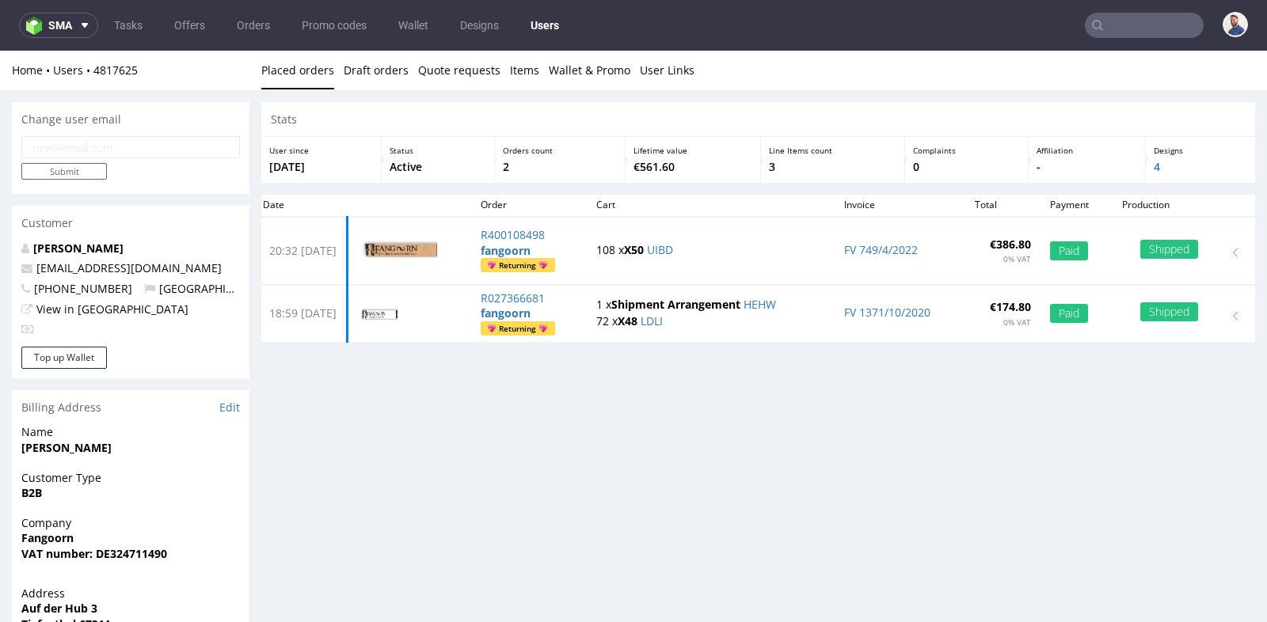
click at [138, 147] on input "email" at bounding box center [130, 147] width 219 height 22
type input "[EMAIL_ADDRESS][DOMAIN_NAME]"
click at [78, 173] on input "Submit" at bounding box center [64, 171] width 86 height 17
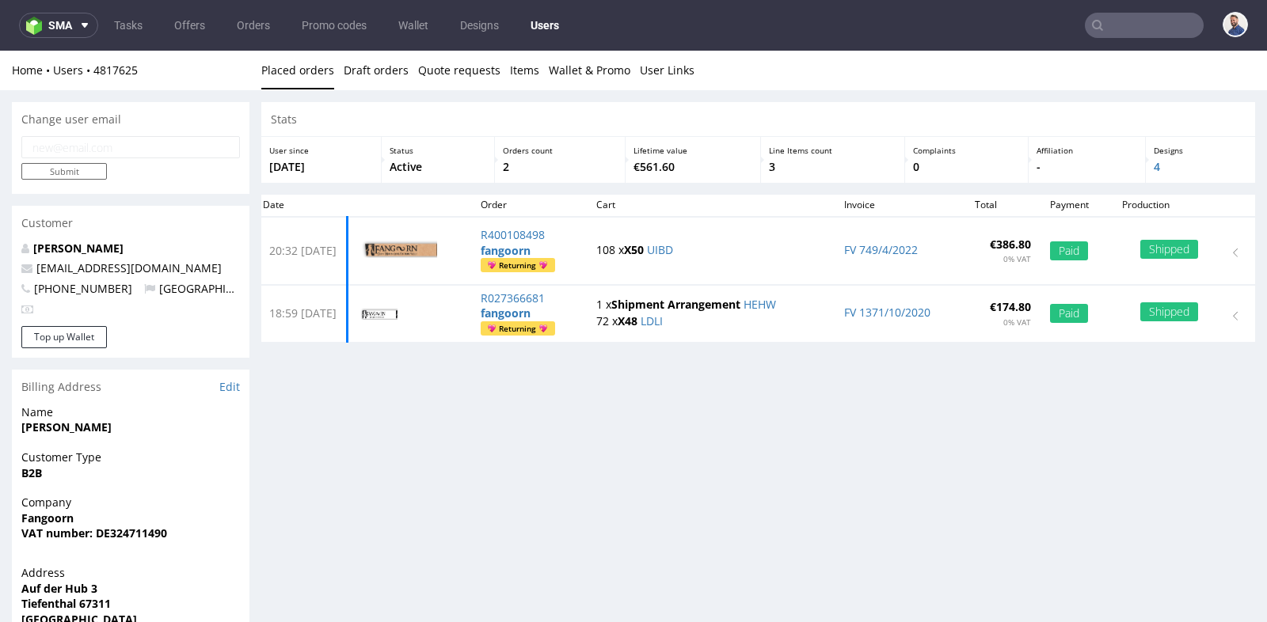
click at [1134, 27] on input "text" at bounding box center [1144, 25] width 119 height 25
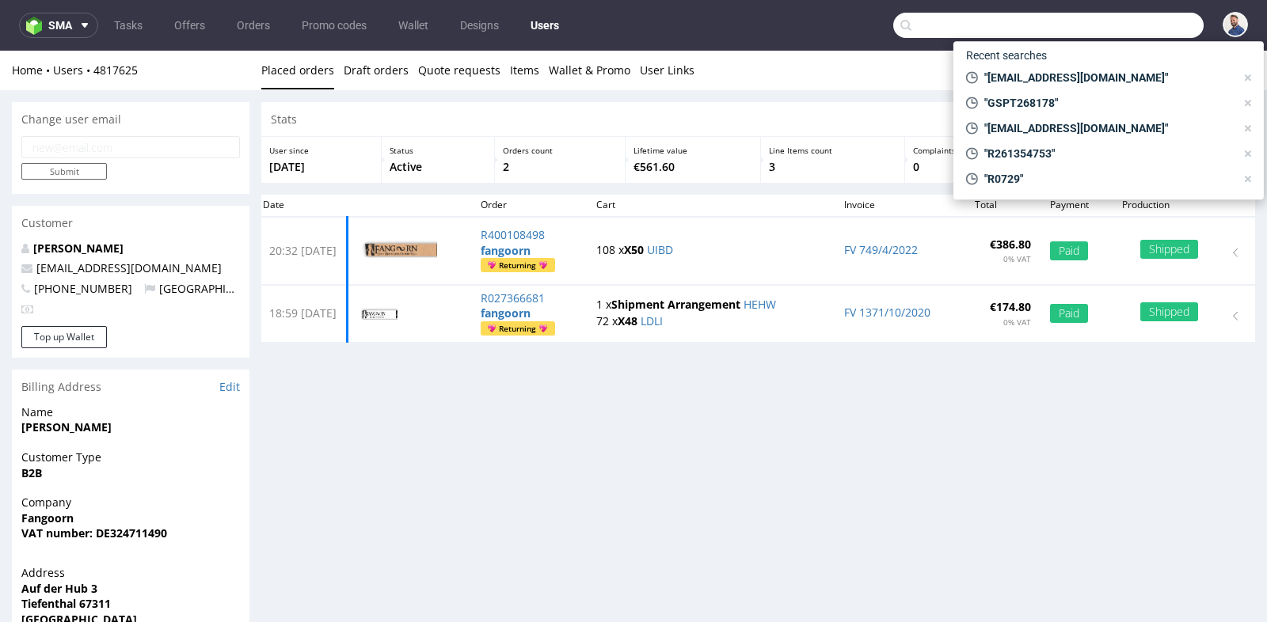
paste input "R828536443"
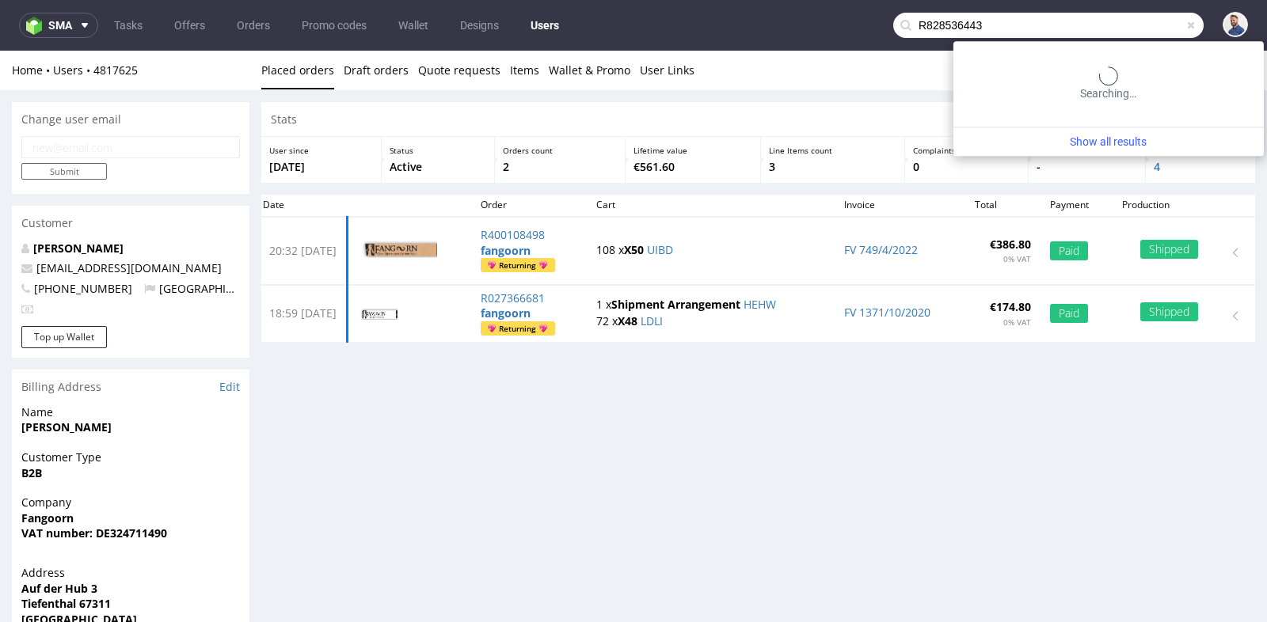
type input "R828536443"
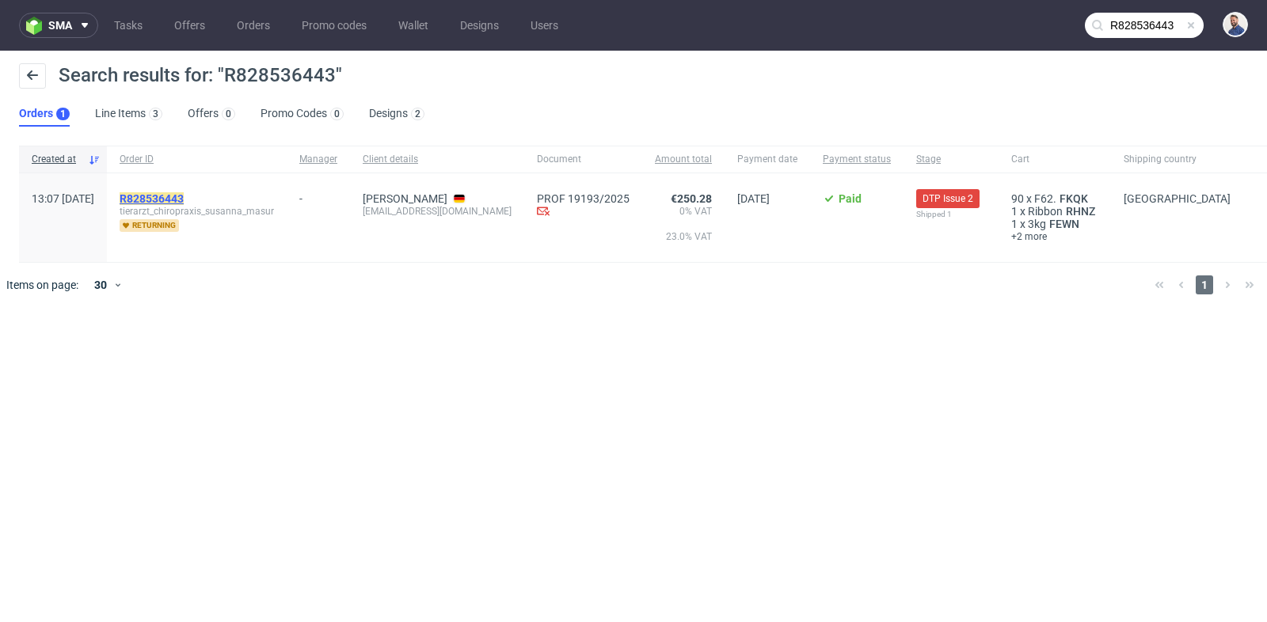
click at [184, 193] on mark "R828536443" at bounding box center [152, 198] width 64 height 13
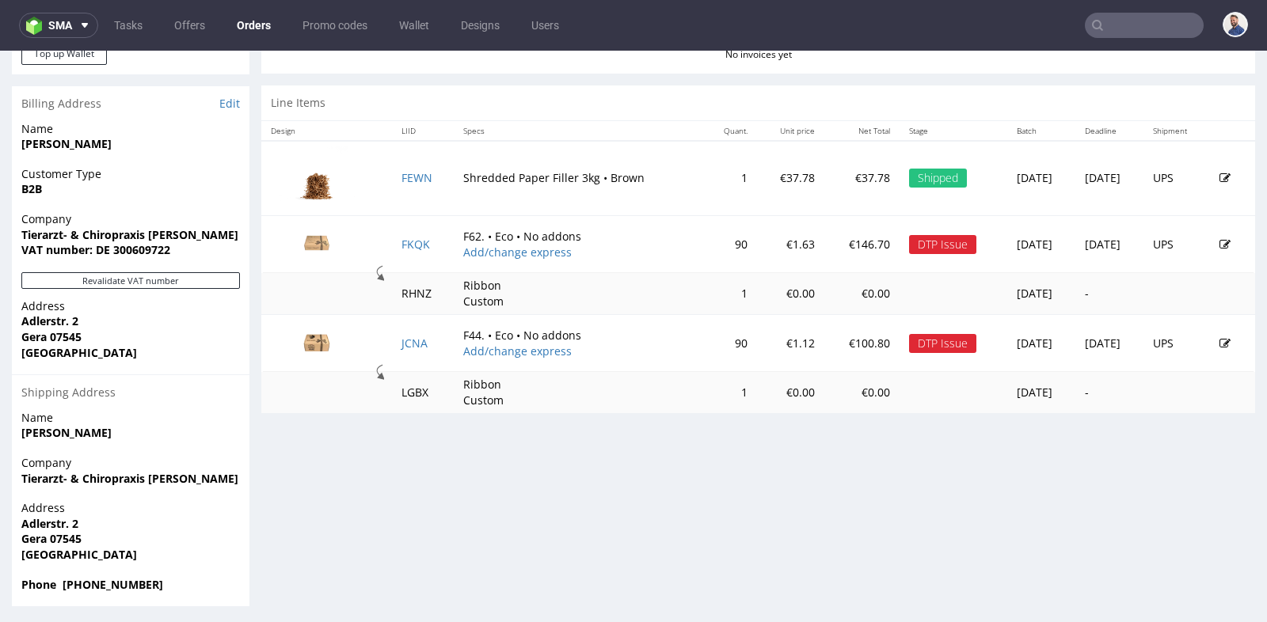
scroll to position [760, 0]
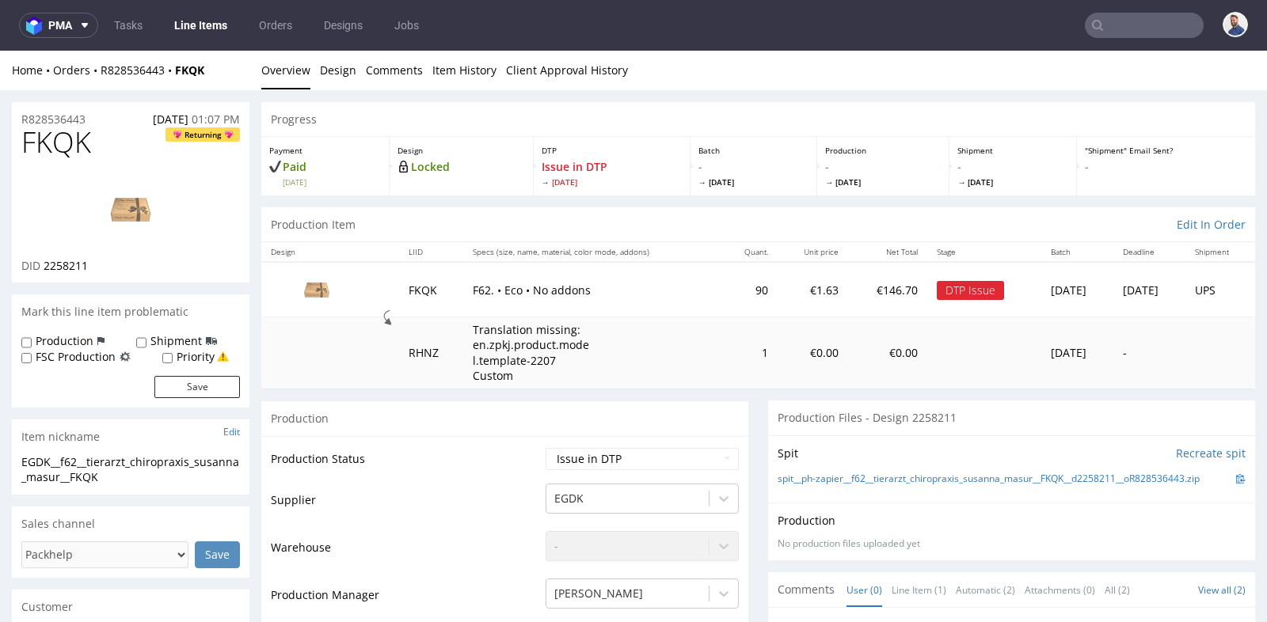
click at [778, 347] on td "€0.00" at bounding box center [813, 353] width 71 height 71
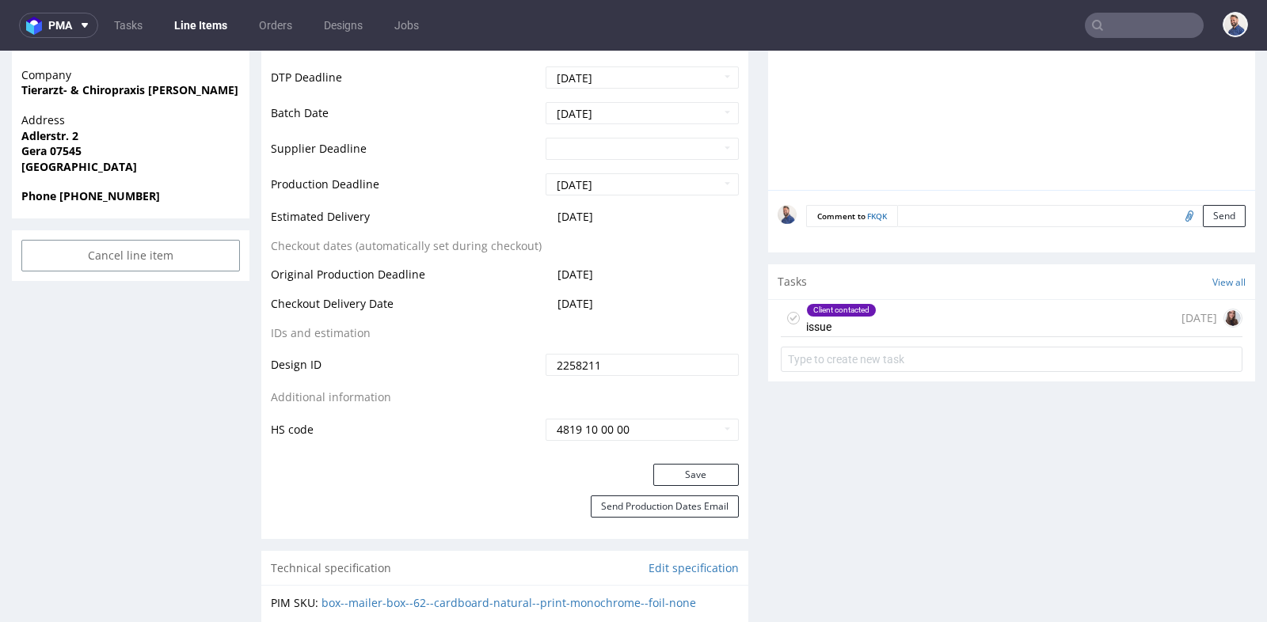
scroll to position [739, 0]
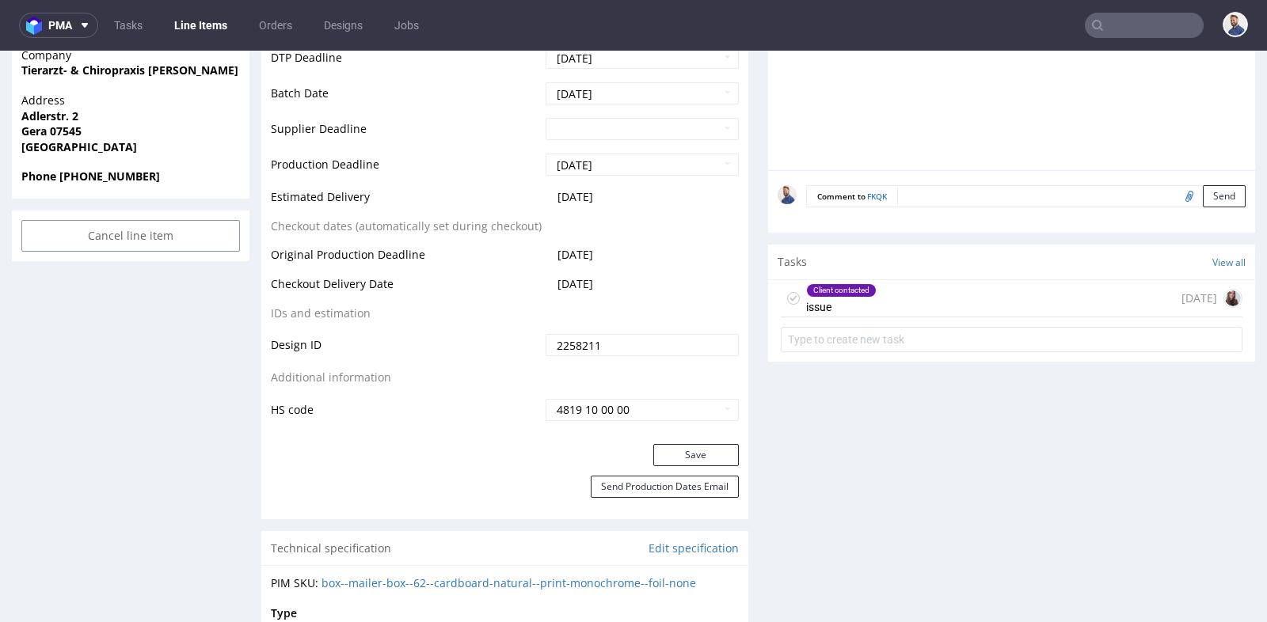
click at [915, 290] on div "Client contacted issue [DATE]" at bounding box center [1012, 298] width 462 height 37
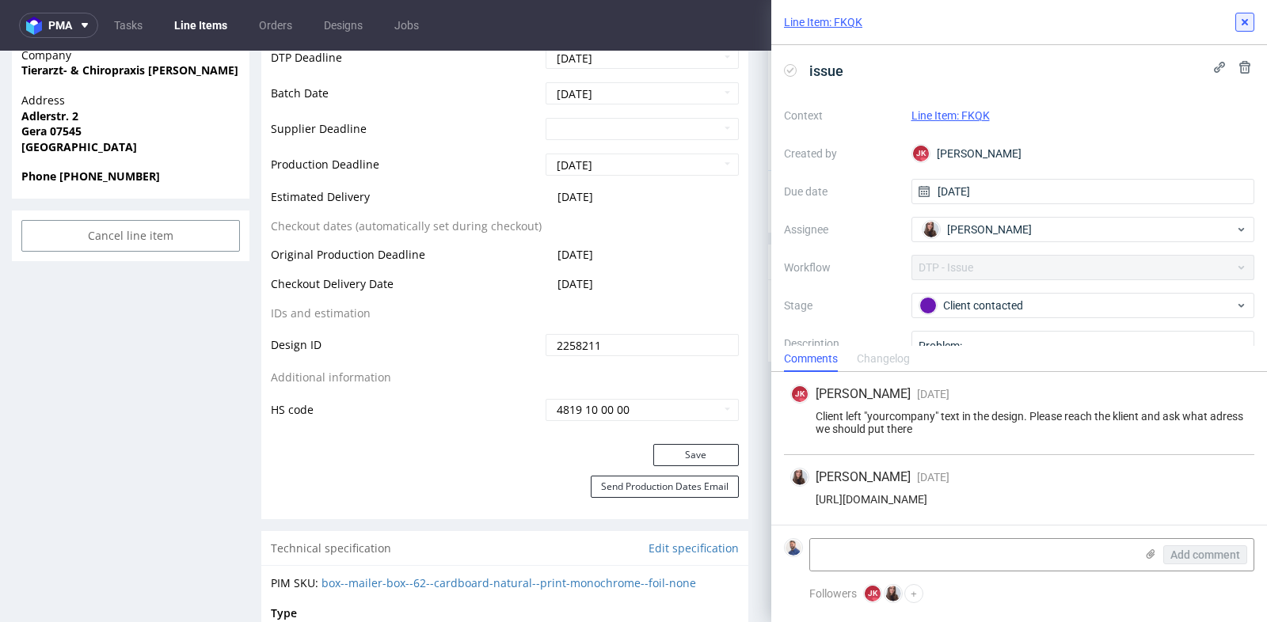
click at [1248, 25] on icon at bounding box center [1245, 22] width 13 height 13
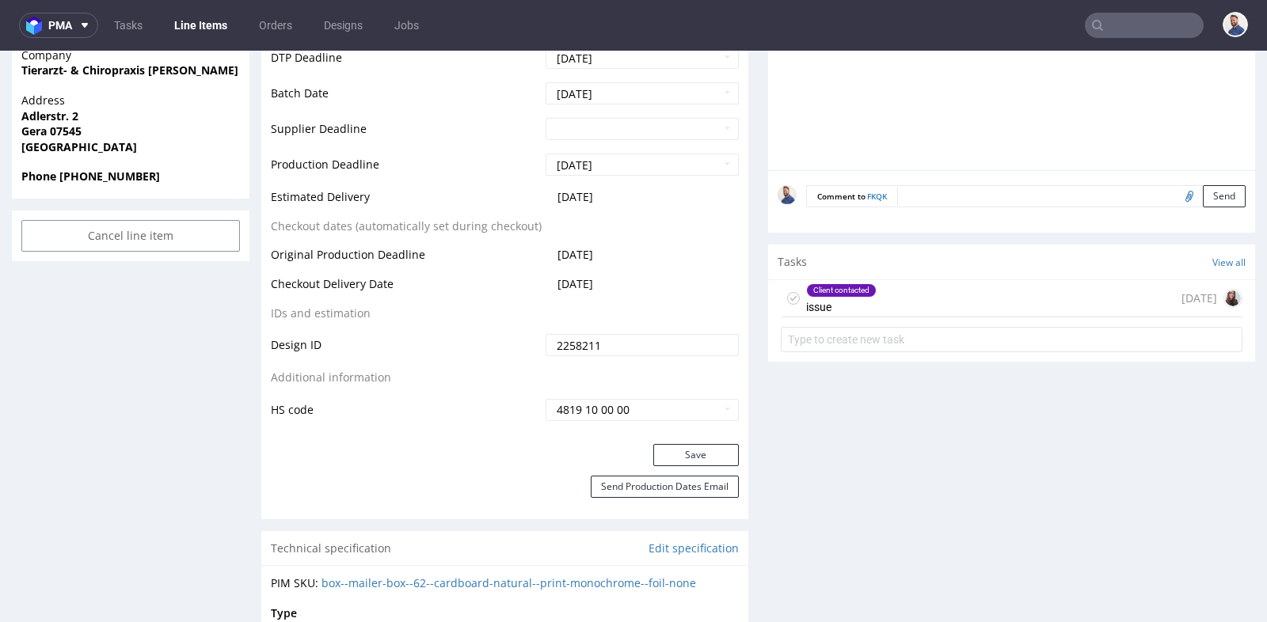
click at [226, 252] on div "Cancel line item" at bounding box center [131, 236] width 238 height 51
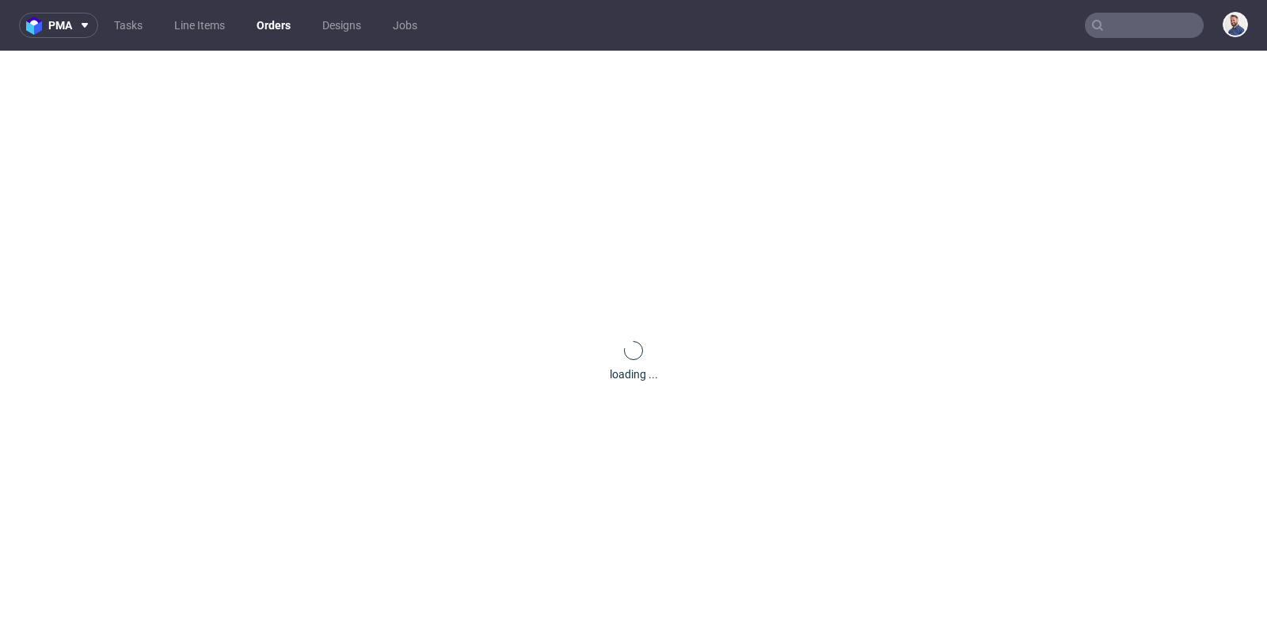
click at [152, 67] on div "loading ..." at bounding box center [633, 362] width 1267 height 622
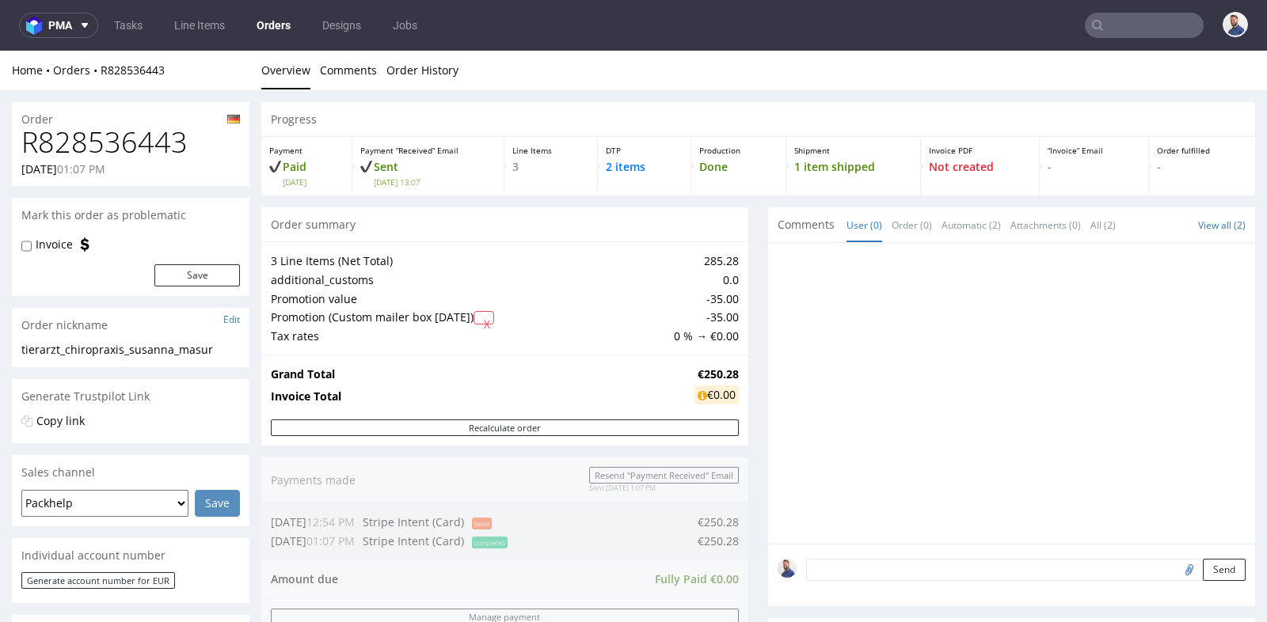
click at [600, 388] on td "Invoice Total" at bounding box center [481, 397] width 420 height 26
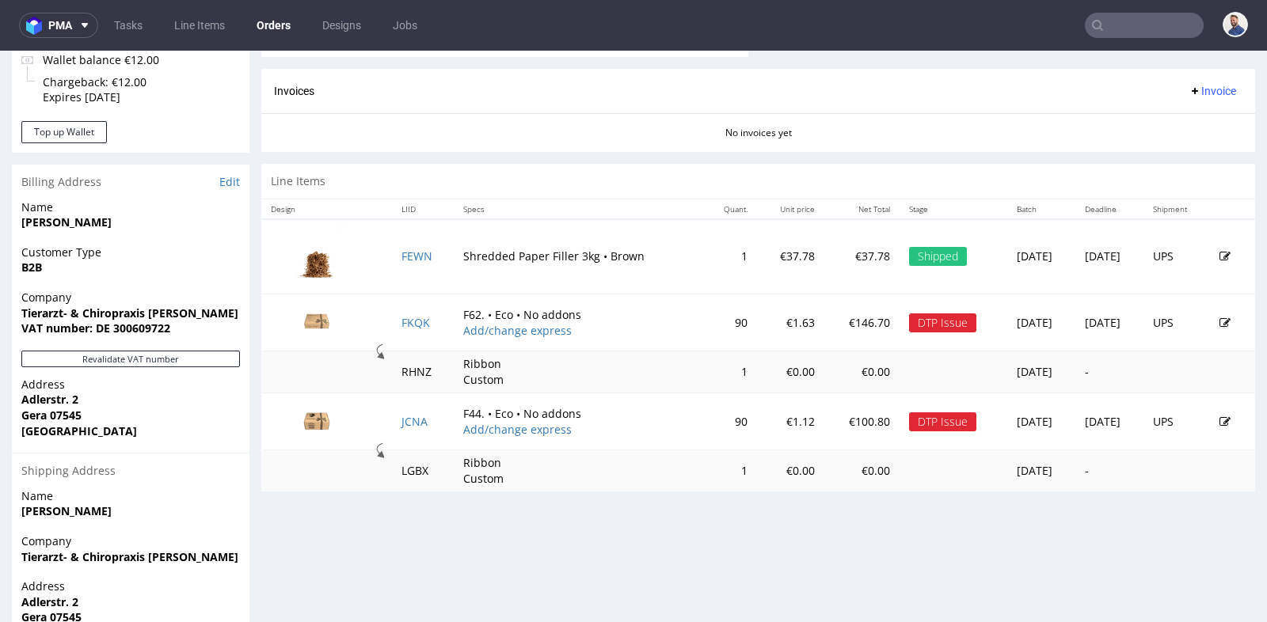
scroll to position [703, 0]
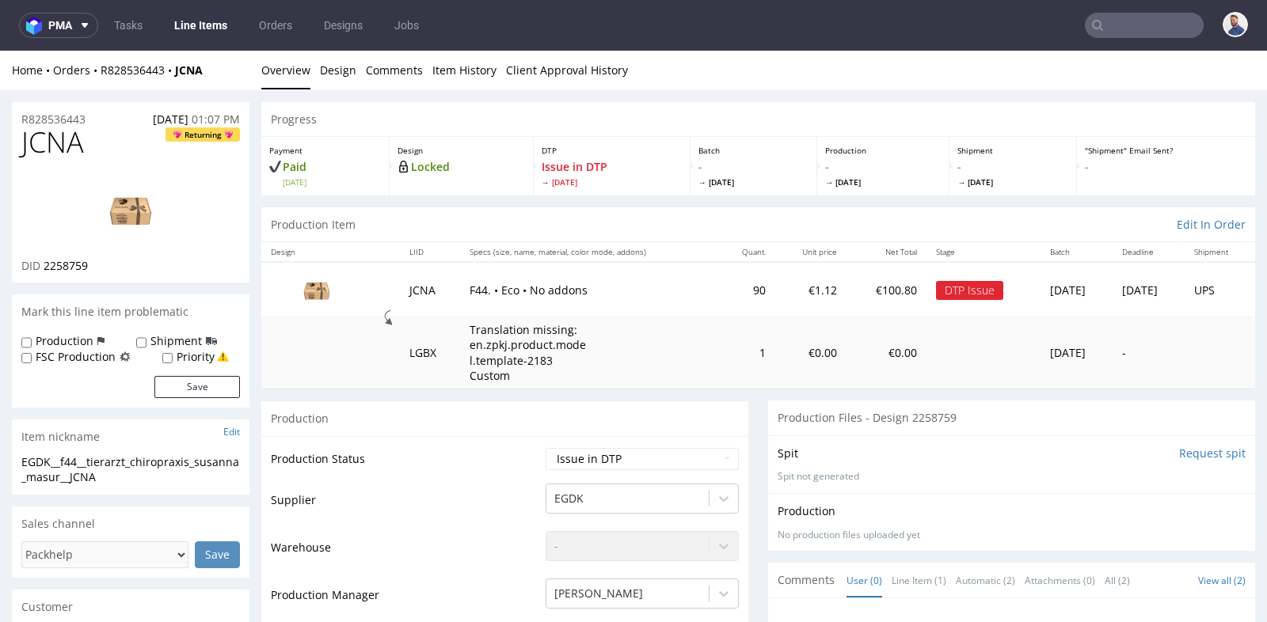
click at [768, 428] on div "Production Files - Design 2258759" at bounding box center [1011, 418] width 487 height 35
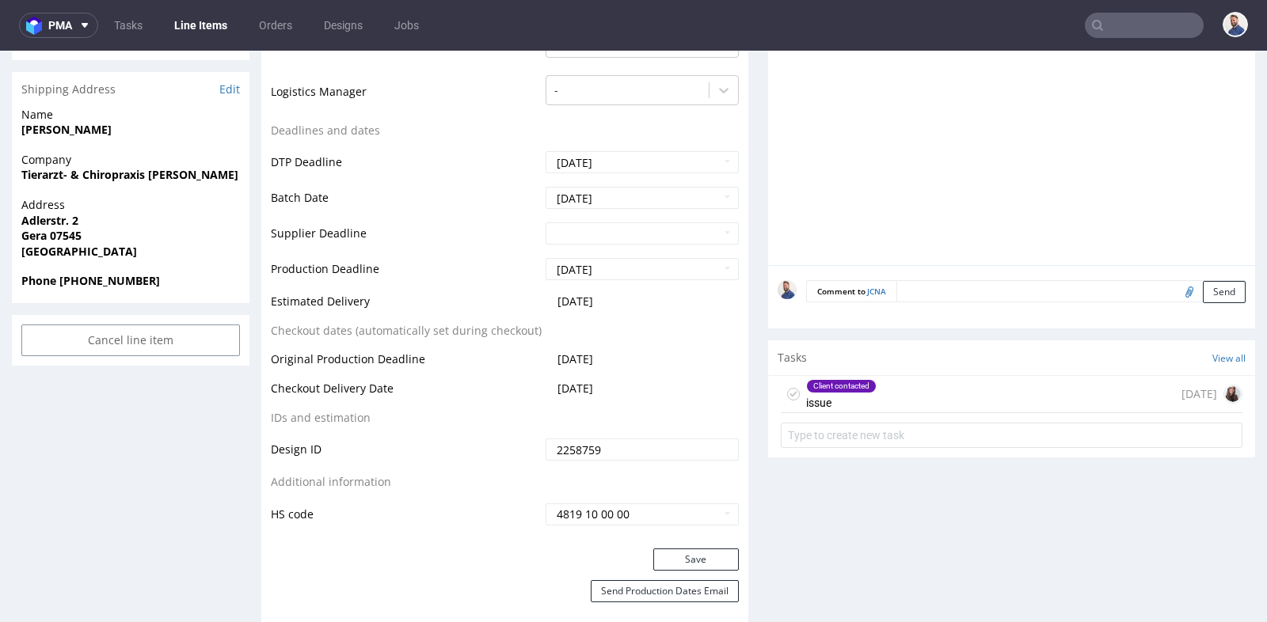
scroll to position [668, 0]
